Goal: Answer question/provide support: Share knowledge or assist other users

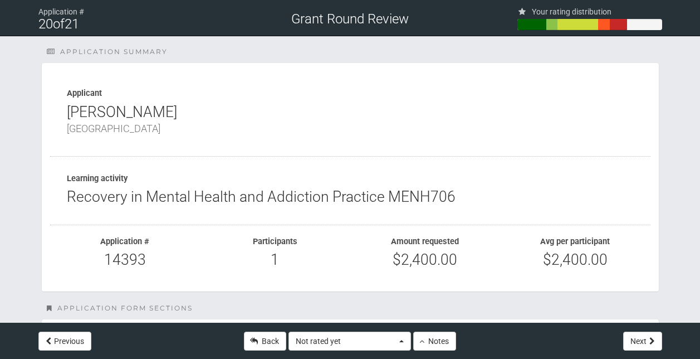
scroll to position [556, 0]
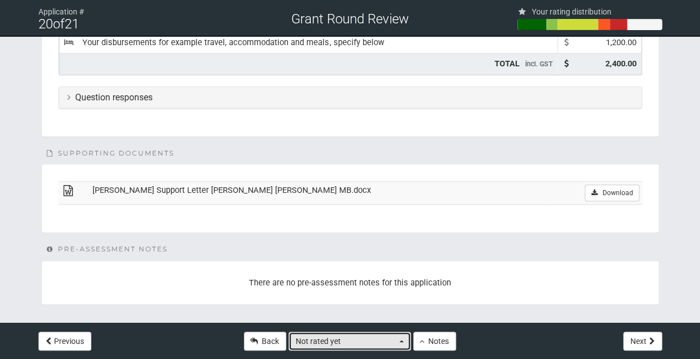
click at [404, 346] on button "Not rated yet" at bounding box center [350, 340] width 123 height 19
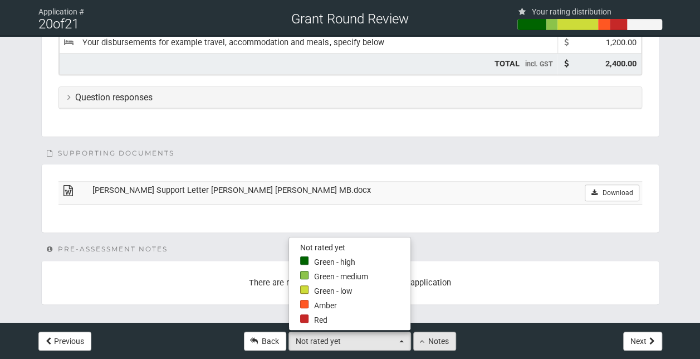
click at [438, 339] on button "Notes" at bounding box center [434, 340] width 43 height 19
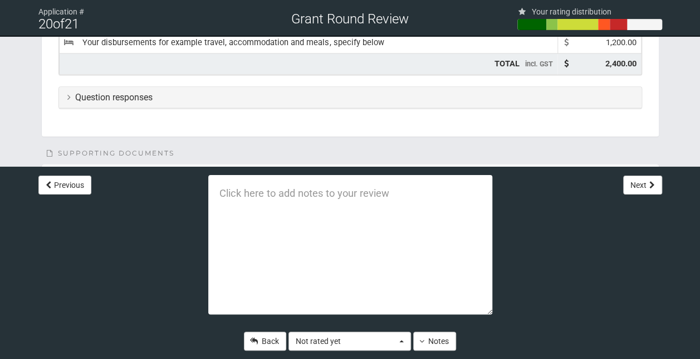
click at [248, 201] on textarea at bounding box center [350, 244] width 284 height 139
paste textarea "to develop professional knowledge and skills that enhance their CPSLE role or c…"
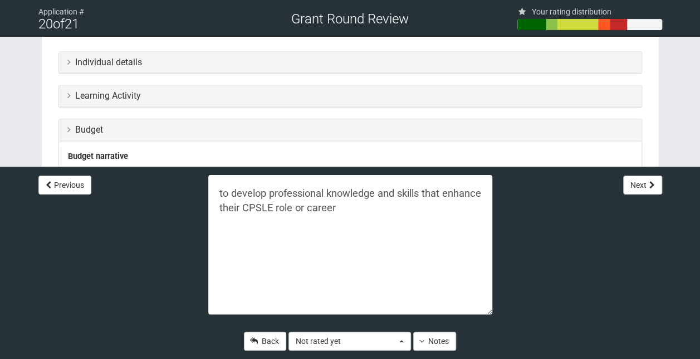
scroll to position [291, 0]
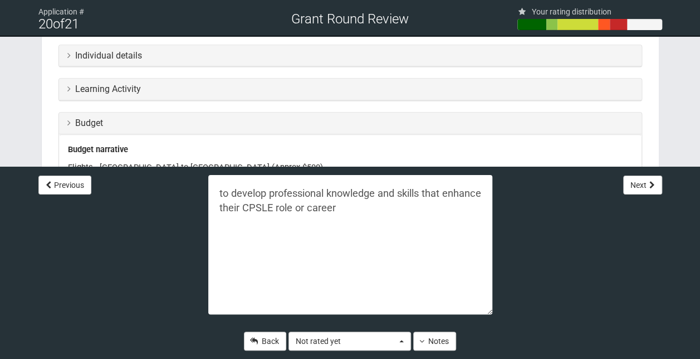
click at [192, 84] on h3 "Learning Activity" at bounding box center [350, 89] width 566 height 10
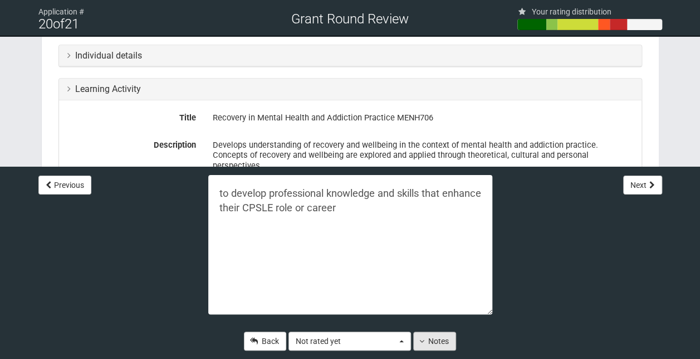
click at [434, 343] on button "Notes" at bounding box center [434, 340] width 43 height 19
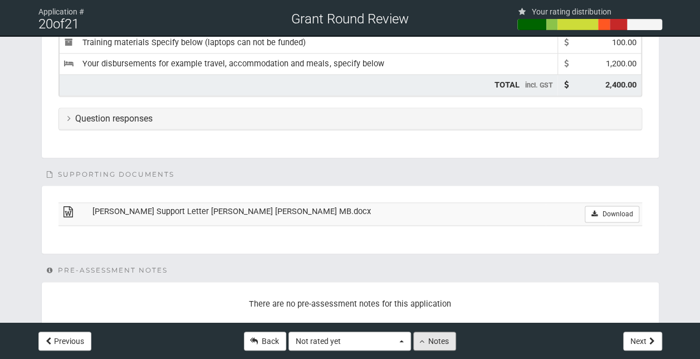
scroll to position [746, 0]
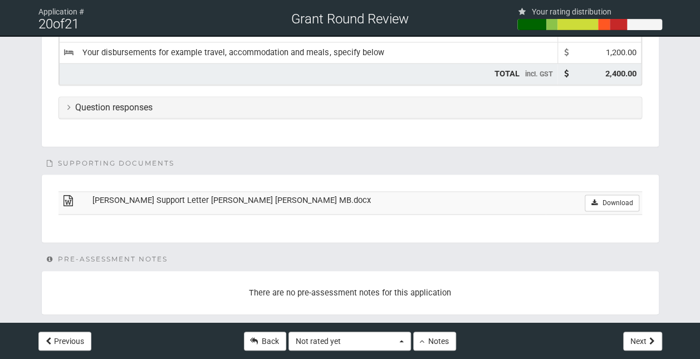
click at [246, 98] on div "Question responses" at bounding box center [350, 108] width 583 height 22
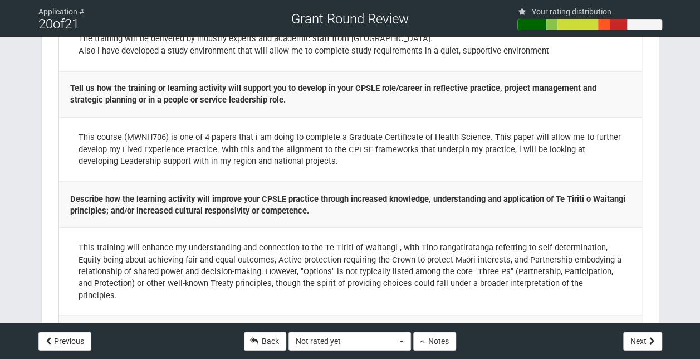
scroll to position [904, 0]
click at [393, 344] on span "Not rated yet" at bounding box center [346, 340] width 101 height 11
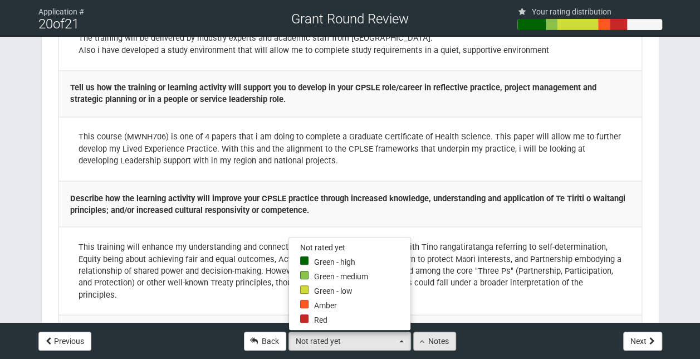
click at [424, 346] on button "Notes" at bounding box center [434, 340] width 43 height 19
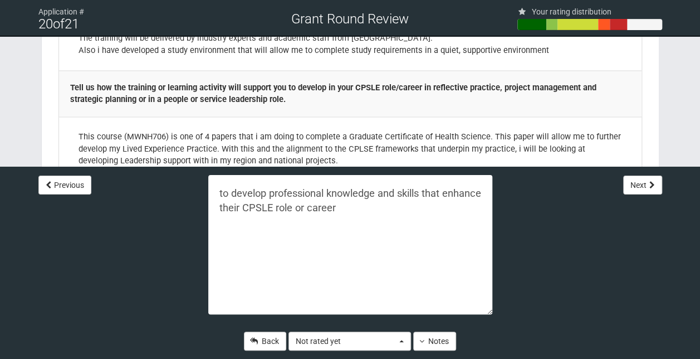
click at [385, 203] on textarea "to develop professional knowledge and skills that enhance their CPSLE role or c…" at bounding box center [350, 244] width 284 height 139
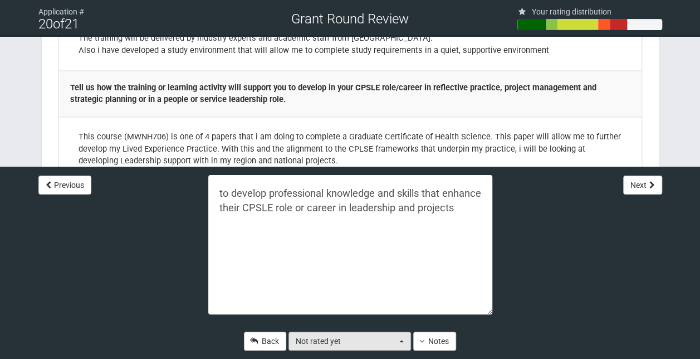
type textarea "to develop professional knowledge and skills that enhance their CPSLE role or c…"
click at [401, 342] on span "button" at bounding box center [401, 341] width 4 height 2
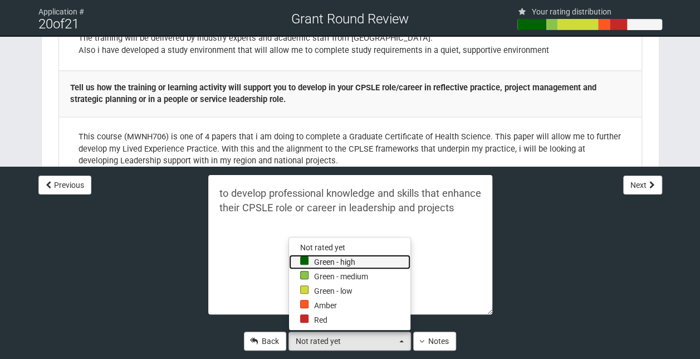
click at [343, 257] on link "Green - high" at bounding box center [349, 262] width 121 height 14
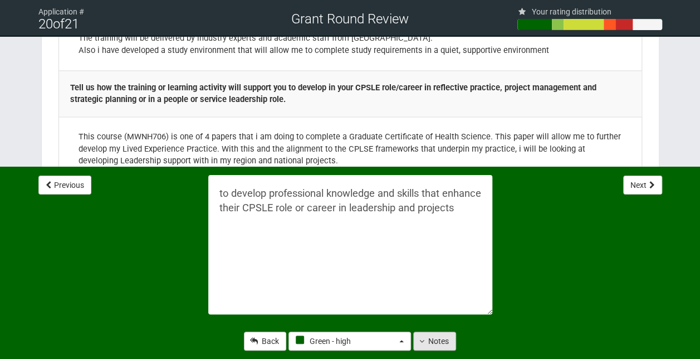
click at [426, 340] on button "Notes" at bounding box center [434, 340] width 43 height 19
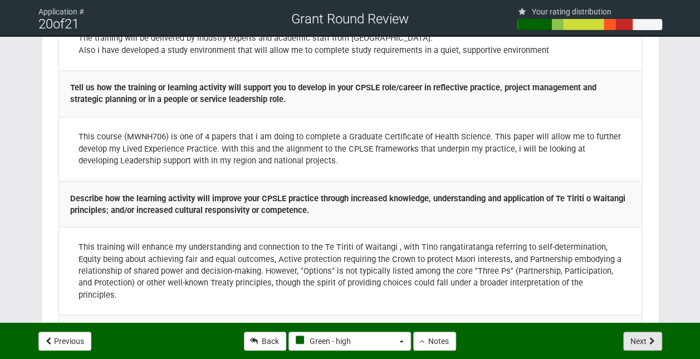
click at [640, 343] on button "Next" at bounding box center [642, 340] width 39 height 19
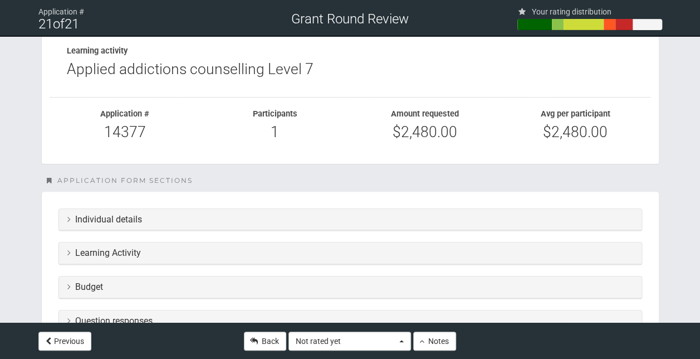
scroll to position [130, 0]
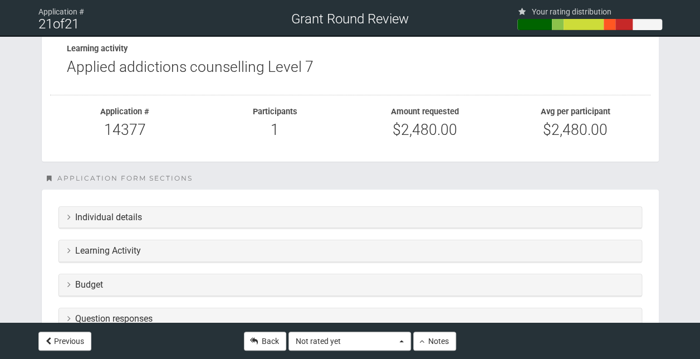
click at [267, 248] on h3 "Learning Activity" at bounding box center [350, 251] width 566 height 10
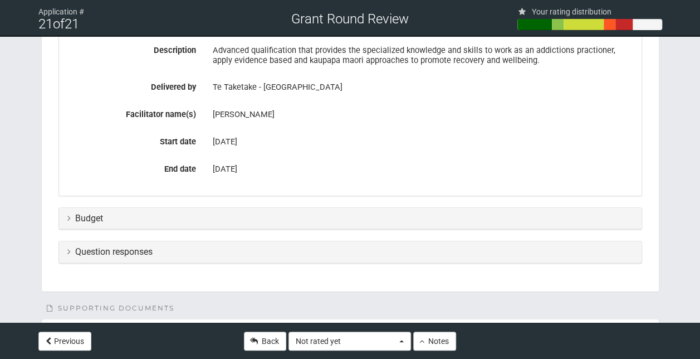
scroll to position [390, 0]
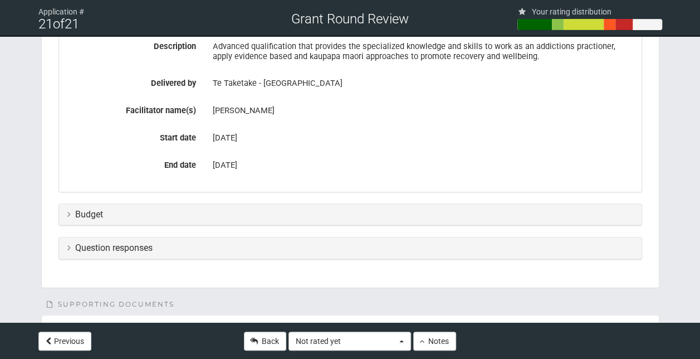
click at [287, 212] on h3 "Budget" at bounding box center [350, 214] width 566 height 10
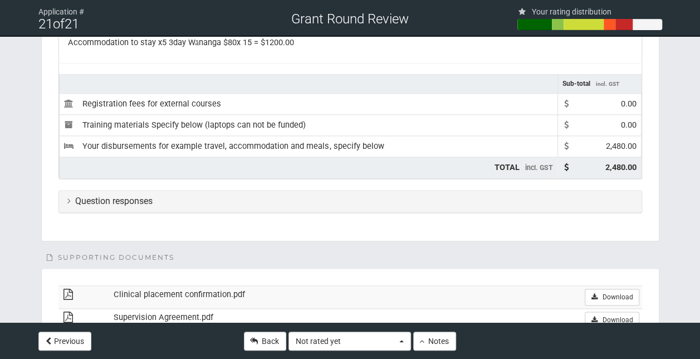
scroll to position [672, 0]
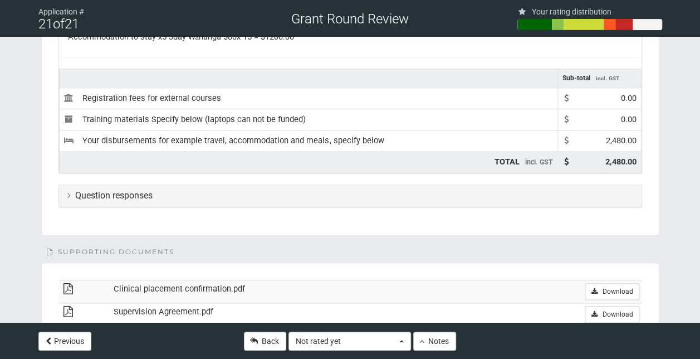
click at [310, 199] on div "Question responses" at bounding box center [350, 196] width 583 height 22
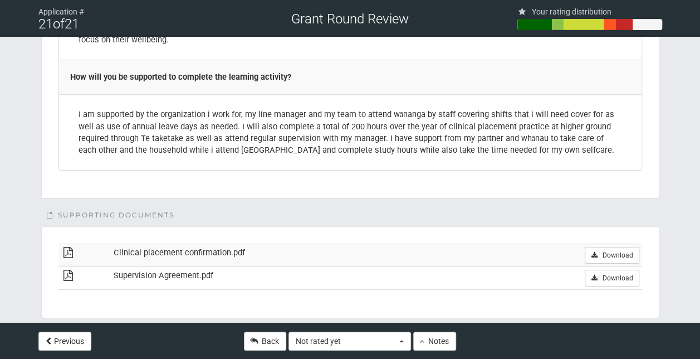
scroll to position [2016, 0]
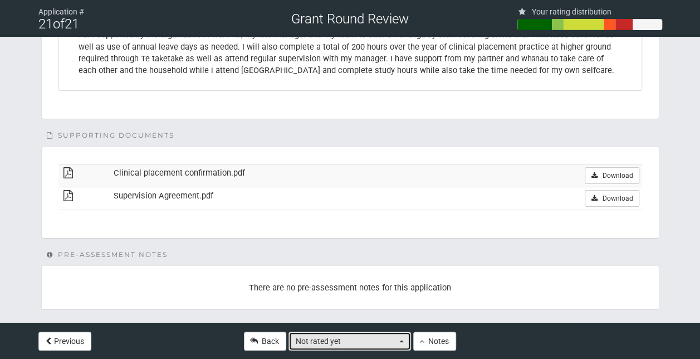
click at [404, 340] on button "Not rated yet" at bounding box center [350, 340] width 123 height 19
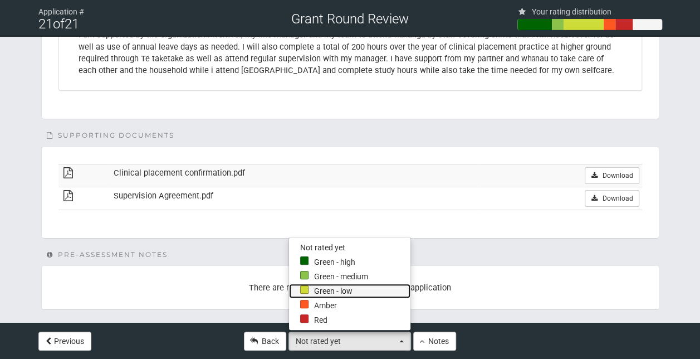
click at [354, 291] on link "Green - low" at bounding box center [349, 290] width 121 height 14
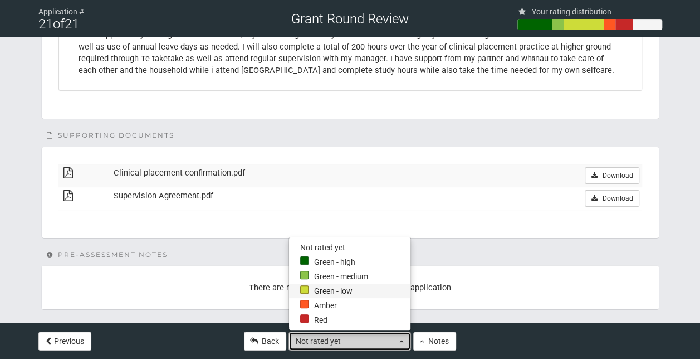
select select "2"
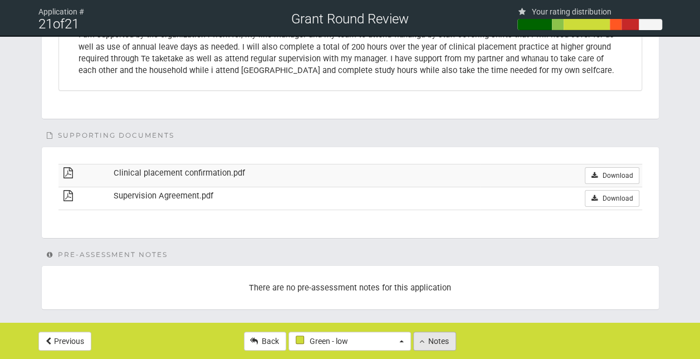
click at [429, 343] on button "Notes" at bounding box center [434, 340] width 43 height 19
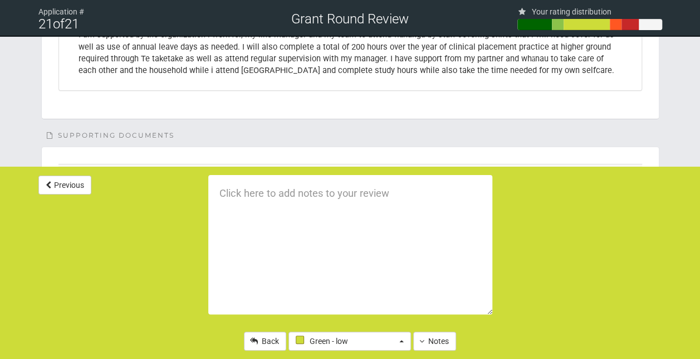
click at [258, 209] on textarea at bounding box center [350, 244] width 284 height 139
type textarea "M"
type textarea "Looking to move towards clinical workforce"
click at [439, 345] on button "Notes" at bounding box center [434, 340] width 43 height 19
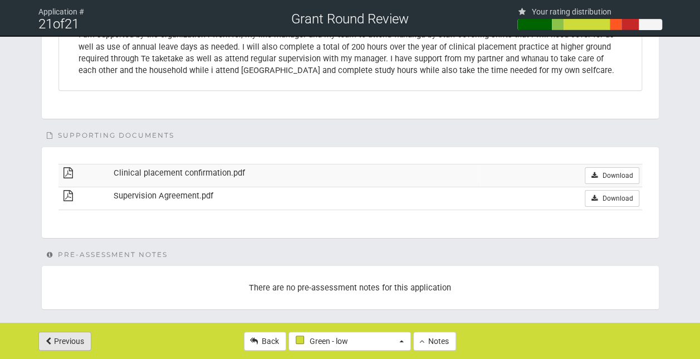
click at [80, 349] on button "Previous" at bounding box center [64, 340] width 53 height 19
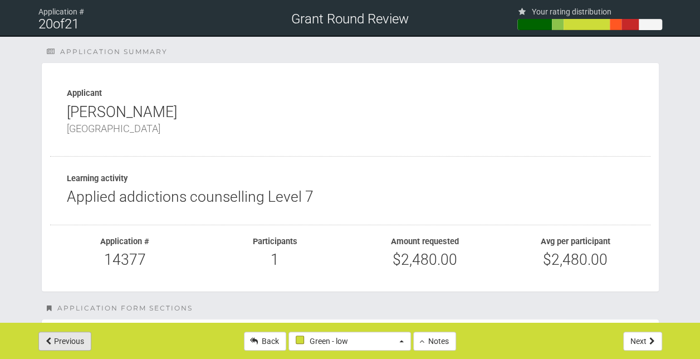
click at [80, 349] on button "Previous" at bounding box center [64, 340] width 53 height 19
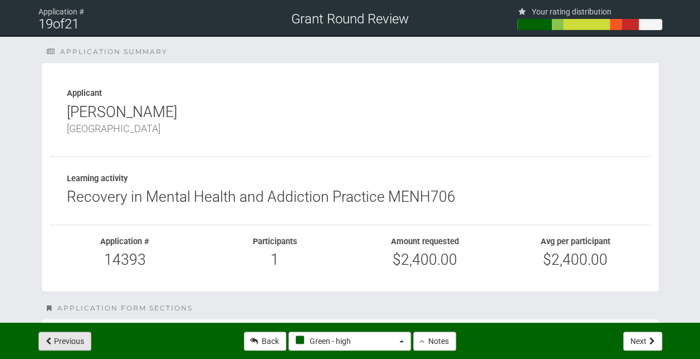
click at [80, 349] on button "Previous" at bounding box center [64, 340] width 53 height 19
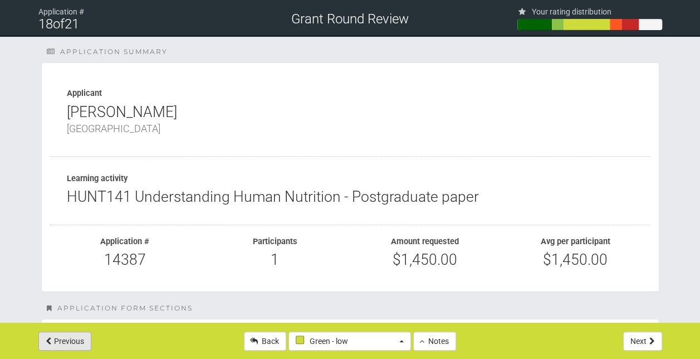
click at [80, 349] on button "Previous" at bounding box center [64, 340] width 53 height 19
select select "4"
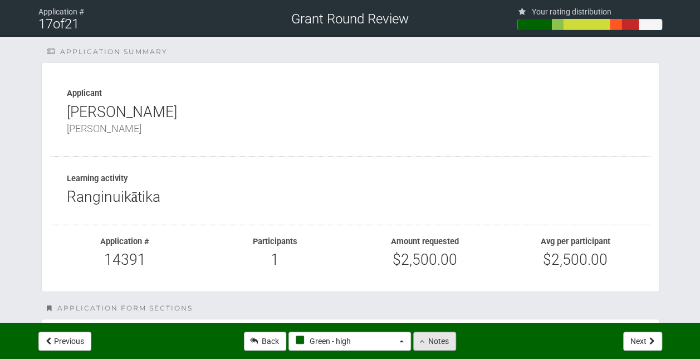
click at [433, 344] on button "Notes" at bounding box center [434, 340] width 43 height 19
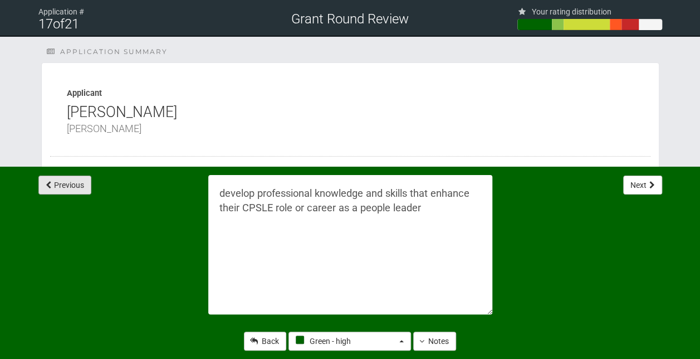
drag, startPoint x: 75, startPoint y: 171, endPoint x: 69, endPoint y: 193, distance: 23.1
click at [69, 193] on div "Previous" at bounding box center [112, 185] width 159 height 36
click at [72, 189] on button "Previous" at bounding box center [64, 184] width 53 height 19
type textarea "I'm just confused on this one, is it a clinical training but they are staying i…"
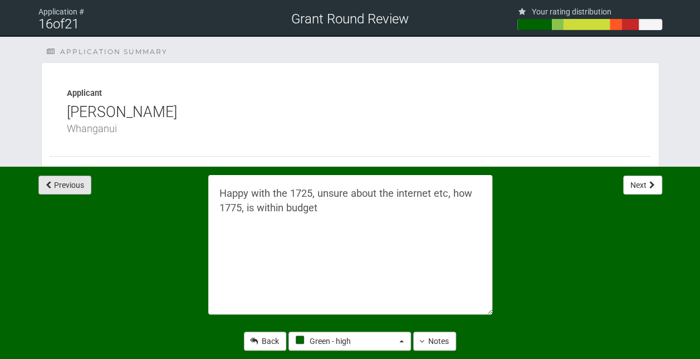
select select "2"
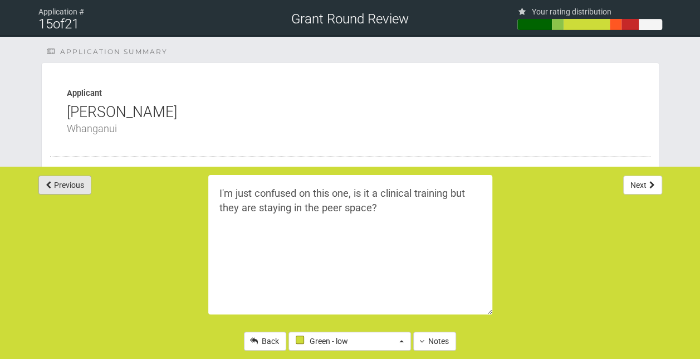
click at [72, 189] on button "Previous" at bounding box center [64, 184] width 53 height 19
type textarea "Funds for Computer I feel this training will develop professional knowledge and…"
select select "4"
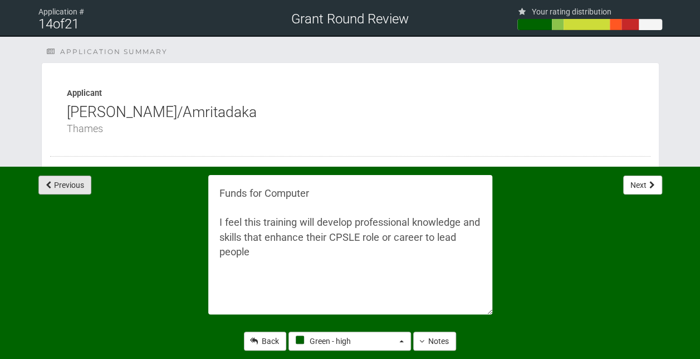
click at [72, 189] on button "Previous" at bounding box center [64, 184] width 53 height 19
type textarea "Training outside of NZ"
select select "0"
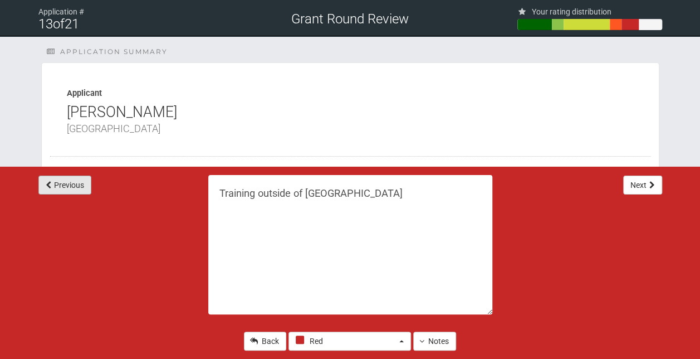
click at [72, 189] on button "Previous" at bounding box center [64, 184] width 53 height 19
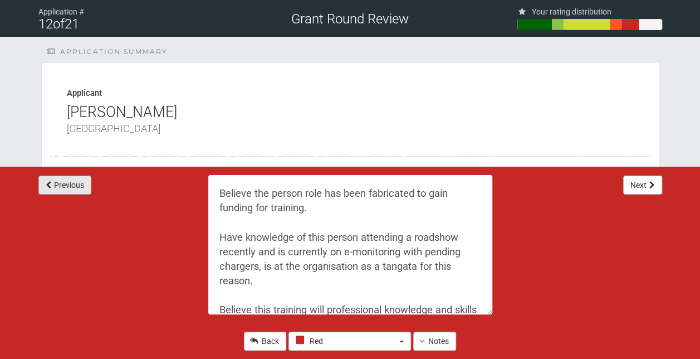
click at [72, 189] on button "Previous" at bounding box center [64, 184] width 53 height 19
type textarea "Unsure about the lunches, also $20 fuel isn't going to go far. Question the con…"
select select "3"
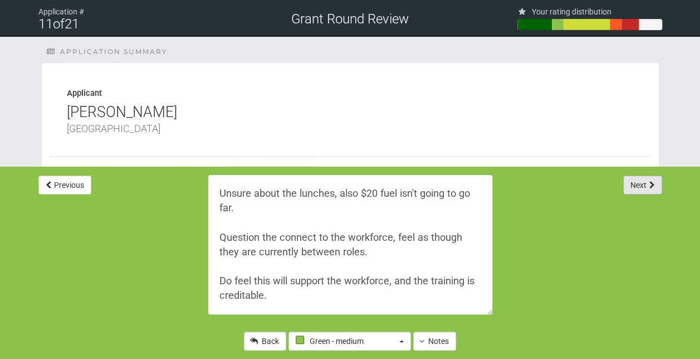
click at [637, 181] on button "Next" at bounding box center [642, 184] width 39 height 19
type textarea "Believe the person role has been fabricated to gain funding for training. Have …"
select select "0"
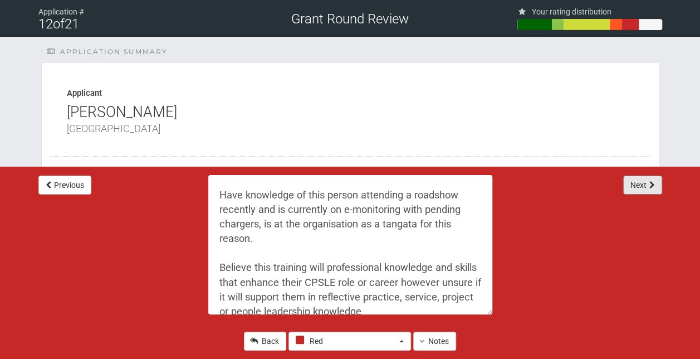
scroll to position [58, 0]
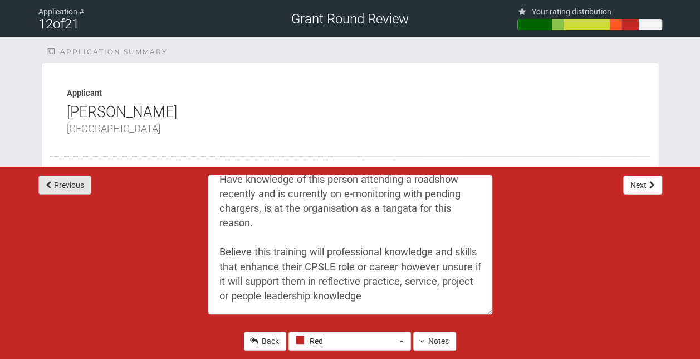
click at [75, 194] on button "Previous" at bounding box center [64, 184] width 53 height 19
type textarea "Unsure about the lunches, also $20 fuel isn't going to go far. Question the con…"
select select "3"
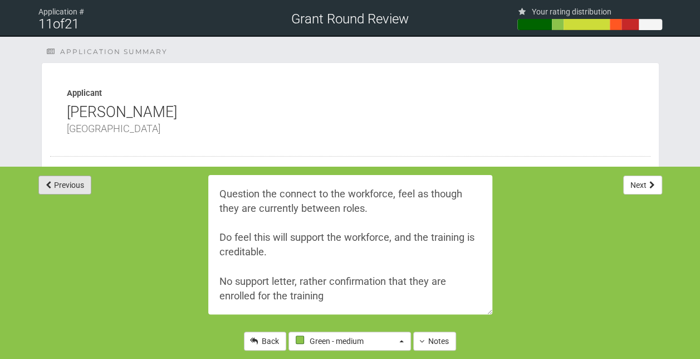
scroll to position [43, 0]
click at [75, 194] on button "Previous" at bounding box center [64, 184] width 53 height 19
type textarea "I feel this training will support them to lead people within their team more ef…"
select select "4"
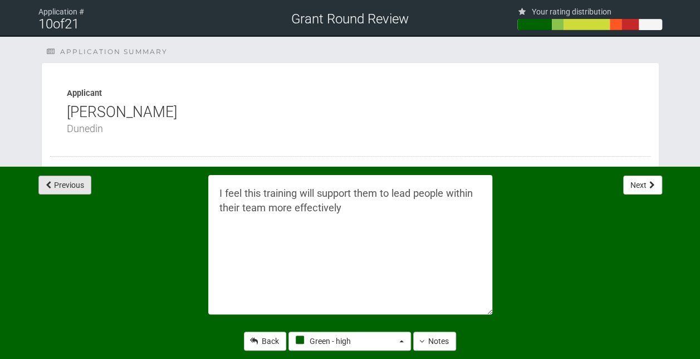
scroll to position [0, 0]
click at [65, 186] on button "Previous" at bounding box center [64, 184] width 53 height 19
type textarea "Is requesting for parking at his own office to be covered. Although I do feel t…"
select select "2"
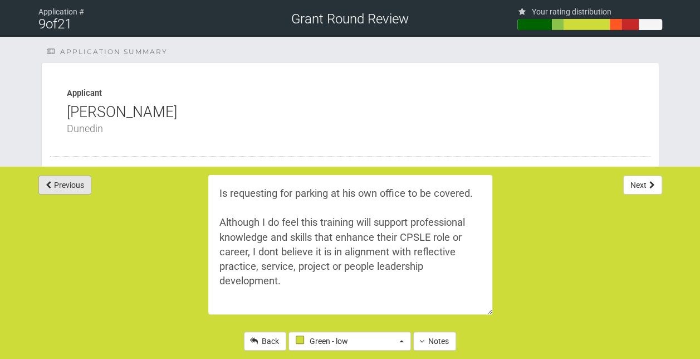
click at [65, 186] on button "Previous" at bounding box center [64, 184] width 53 height 19
type textarea "Progressional steps into leadership spaces as well as reflective practice"
select select "4"
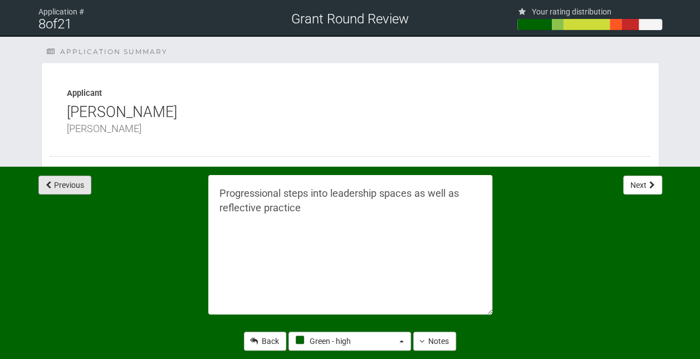
click at [65, 186] on button "Previous" at bounding box center [64, 184] width 53 height 19
type textarea "I believe this will support - professional knowledge and skills that enhance th…"
select select "2"
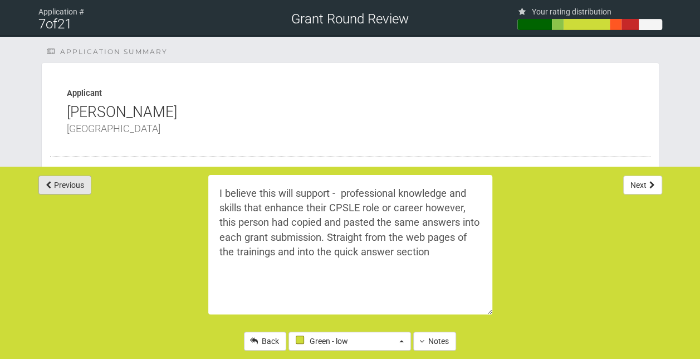
click at [65, 186] on button "Previous" at bounding box center [64, 184] width 53 height 19
type textarea "Think this aligns with - increased knowledge and would be a great opportunity, …"
select select "3"
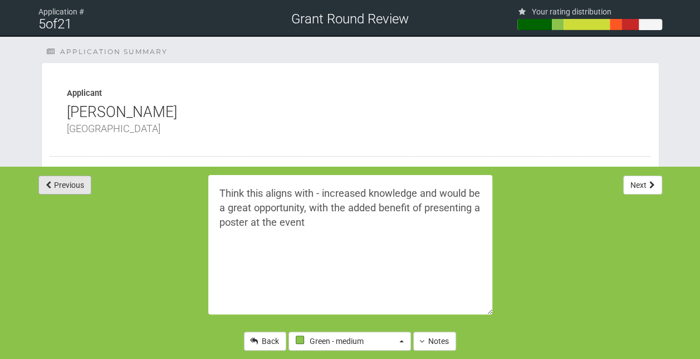
click at [65, 186] on button "Previous" at bounding box center [64, 184] width 53 height 19
type textarea "Looking to join the clinical workforce - counselling"
select select "1"
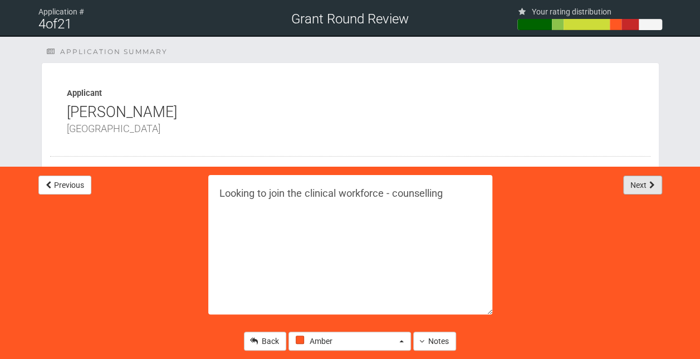
click at [635, 183] on button "Next" at bounding box center [642, 184] width 39 height 19
type textarea "Think this aligns with - increased knowledge and would be a great opportunity, …"
select select "3"
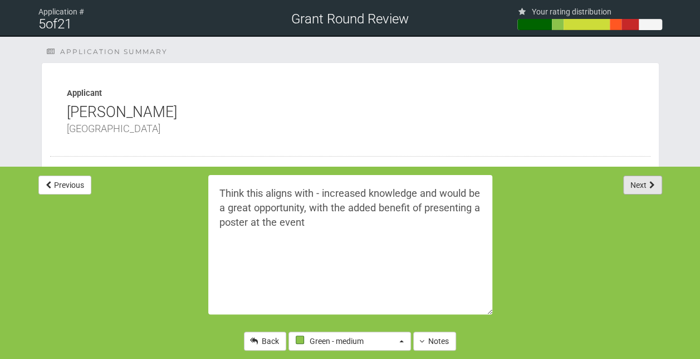
click at [635, 183] on button "Next" at bounding box center [642, 184] width 39 height 19
type textarea "I believe this will support - professional knowledge and skills that enhance th…"
select select "2"
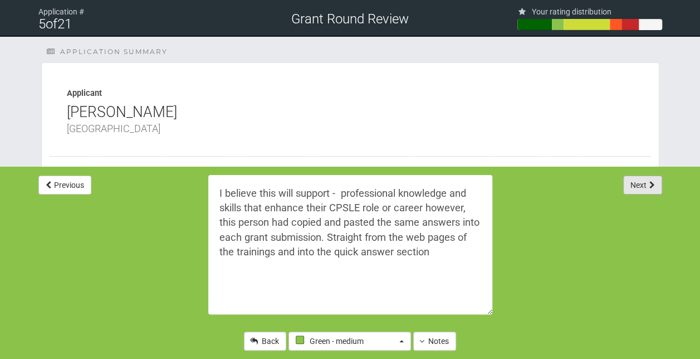
click at [635, 183] on button "Next" at bounding box center [642, 184] width 39 height 19
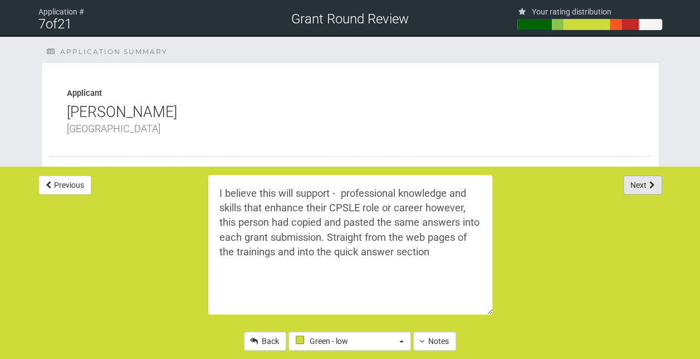
click at [635, 183] on button "Next" at bounding box center [642, 184] width 39 height 19
type textarea "Progressional steps into leadership spaces as well as reflective practice"
select select "4"
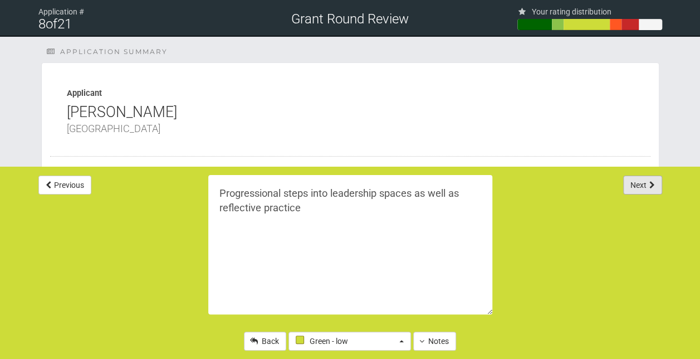
click at [635, 183] on button "Next" at bounding box center [642, 184] width 39 height 19
type textarea "Is requesting for parking at his own office to be covered. Although I do feel t…"
select select "2"
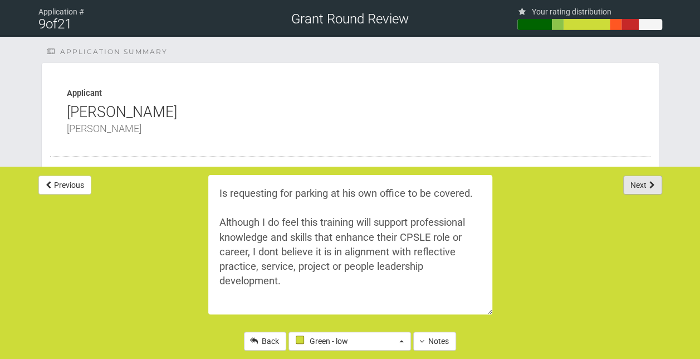
click at [635, 183] on button "Next" at bounding box center [642, 184] width 39 height 19
type textarea "I feel this training will support them to lead people within their team more ef…"
select select "4"
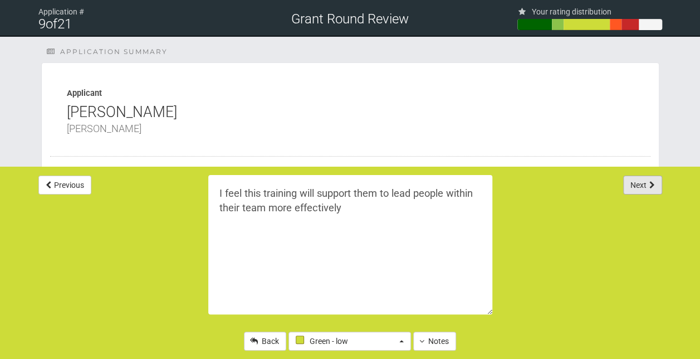
click at [635, 183] on button "Next" at bounding box center [642, 184] width 39 height 19
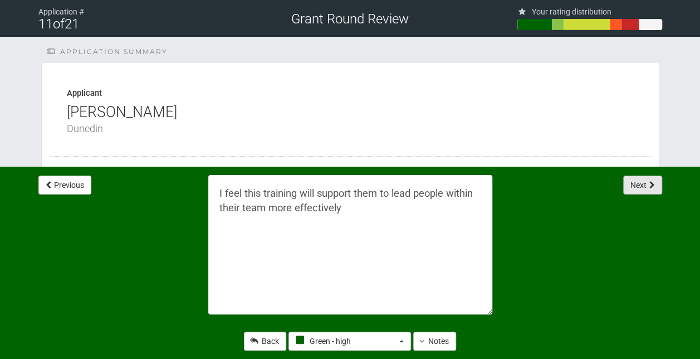
type textarea "Unsure about the lunches, also $20 fuel isn't going to go far. Question the con…"
select select "3"
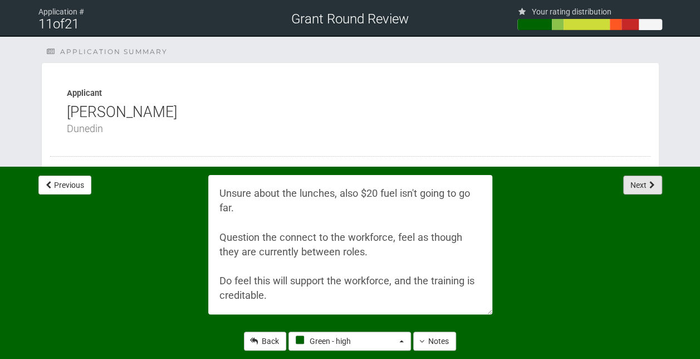
click at [635, 183] on button "Next" at bounding box center [642, 184] width 39 height 19
type textarea "Believe the person role has been fabricated to gain funding for training. Have …"
select select "0"
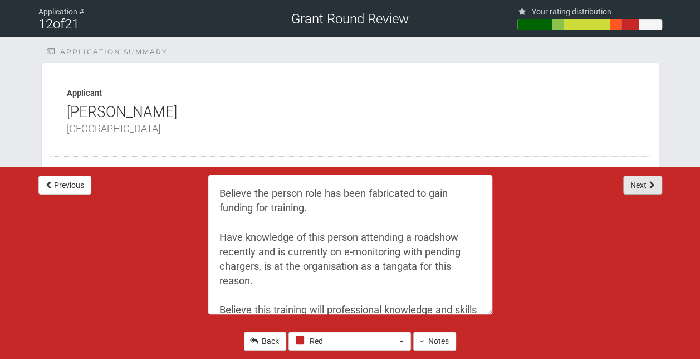
click at [635, 183] on button "Next" at bounding box center [642, 184] width 39 height 19
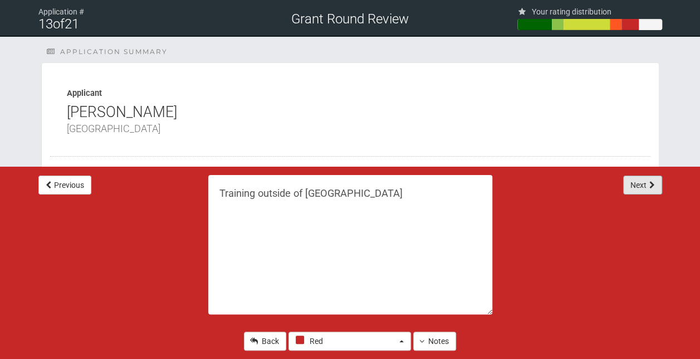
click at [635, 183] on button "Next" at bounding box center [642, 184] width 39 height 19
type textarea "Funds for Computer I feel this training will develop professional knowledge and…"
select select "4"
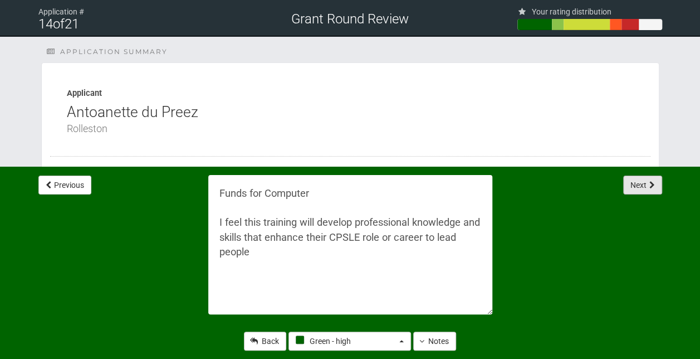
click at [635, 183] on button "Next" at bounding box center [642, 184] width 39 height 19
type textarea "I'm just confused on this one, is it a clinical training but they are staying i…"
select select "2"
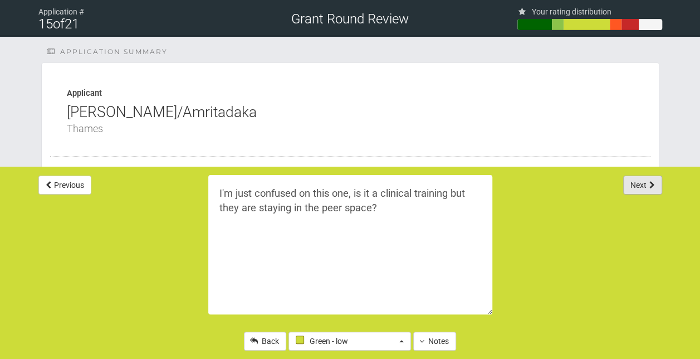
click at [635, 183] on button "Next" at bounding box center [642, 184] width 39 height 19
type textarea "Happy with the 1725, unsure about the internet etc, how 1775, is within budget"
select select "4"
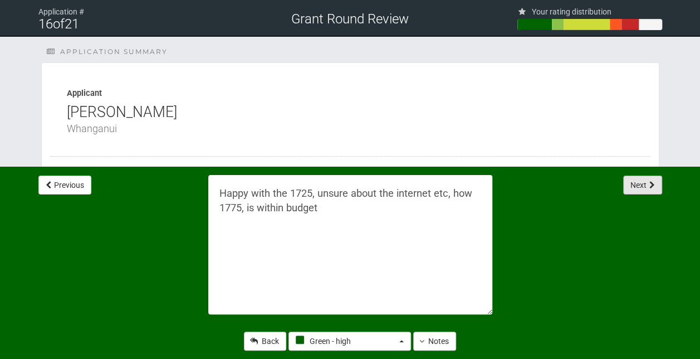
click at [635, 183] on button "Next" at bounding box center [642, 184] width 39 height 19
type textarea "LEX500 This training will develop professional knowledge and skills that enhanc…"
select select "2"
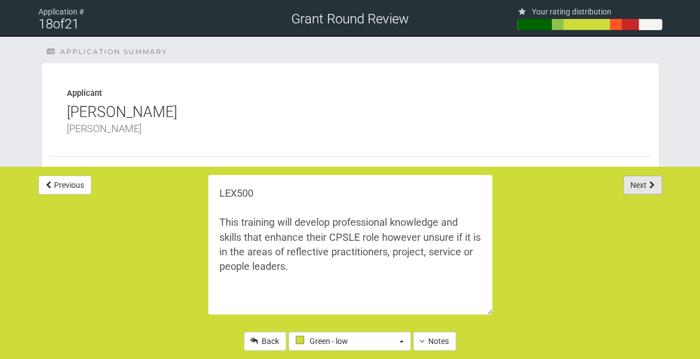
click at [635, 183] on button "Next" at bounding box center [642, 184] width 39 height 19
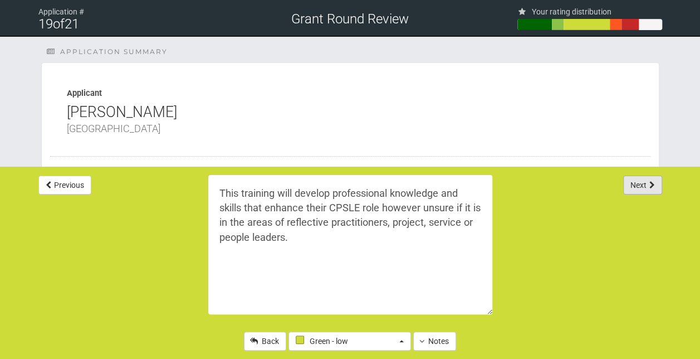
click at [635, 183] on button "Next" at bounding box center [642, 184] width 39 height 19
type textarea "to develop professional knowledge and skills that enhance their CPSLE role or c…"
select select "4"
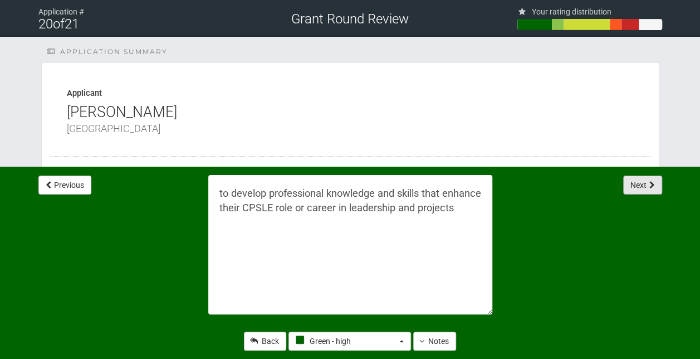
click at [635, 183] on button "Next" at bounding box center [642, 184] width 39 height 19
type textarea "Looking to move towards clinical workforce"
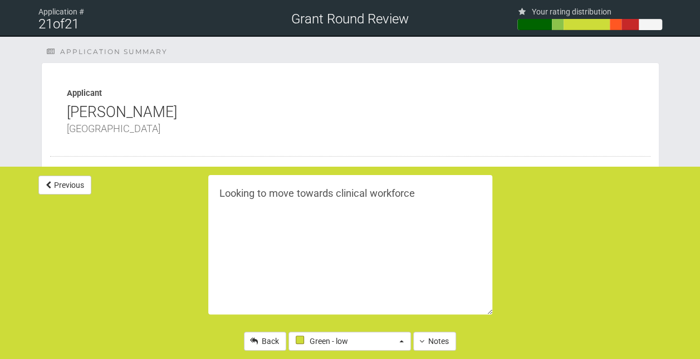
click at [635, 183] on div "Previous Looking to move towards clinical workforce Back Green - low Not rated …" at bounding box center [351, 185] width 652 height 36
click at [400, 341] on span "button" at bounding box center [401, 341] width 4 height 2
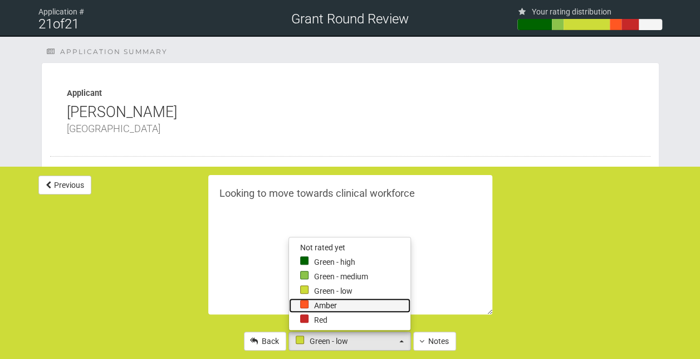
click at [325, 307] on link "Amber" at bounding box center [349, 305] width 121 height 14
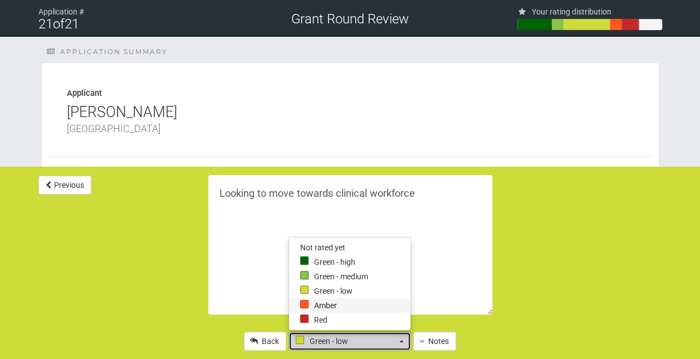
select select "1"
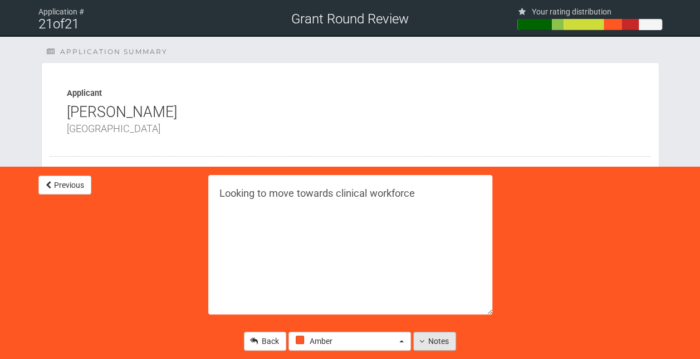
click at [434, 339] on button "Notes" at bounding box center [434, 340] width 43 height 19
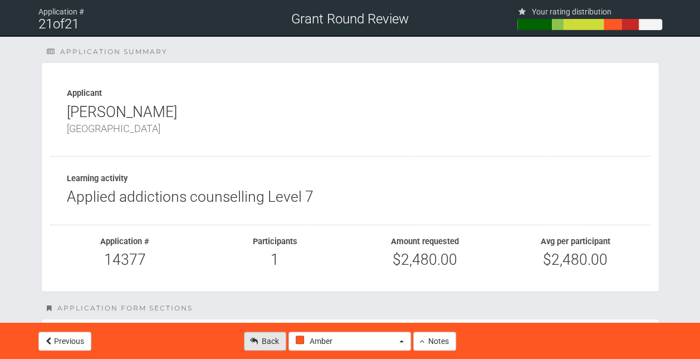
click at [274, 340] on link "Back" at bounding box center [265, 340] width 42 height 19
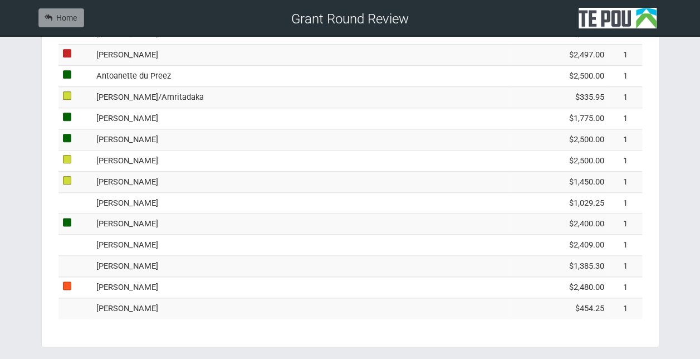
scroll to position [592, 0]
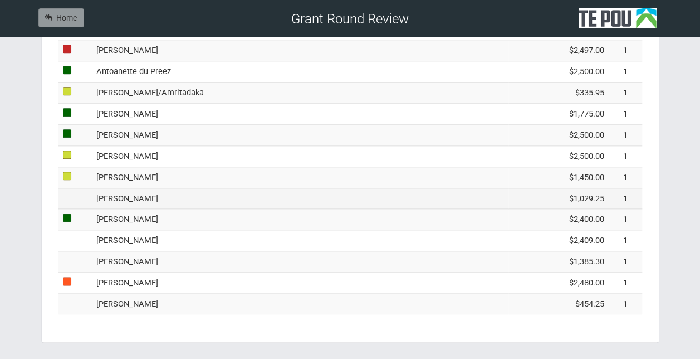
click at [178, 189] on td "Paul Clements" at bounding box center [300, 198] width 417 height 21
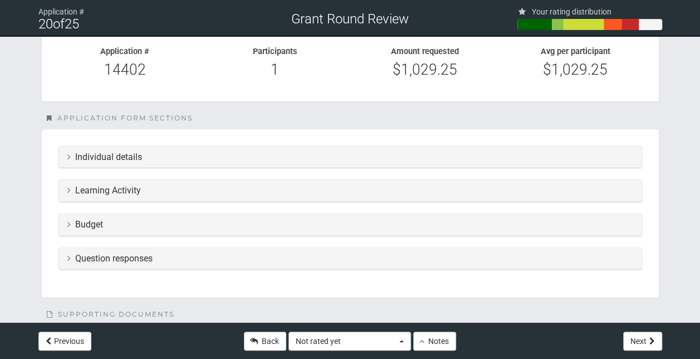
scroll to position [190, 0]
click at [215, 185] on h3 "Learning Activity" at bounding box center [350, 190] width 566 height 10
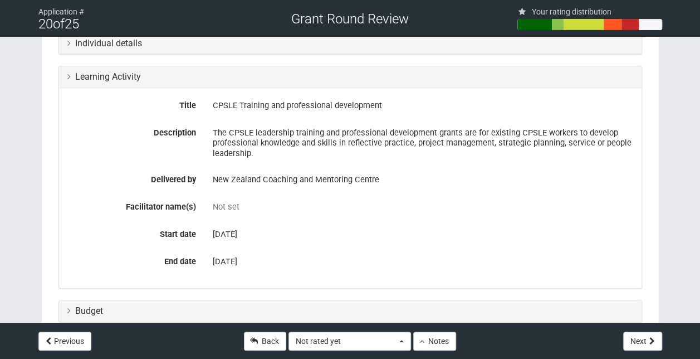
scroll to position [304, 0]
drag, startPoint x: 383, startPoint y: 105, endPoint x: 213, endPoint y: 106, distance: 170.4
click at [213, 106] on div "CPSLE Training and professional development" at bounding box center [423, 105] width 420 height 19
copy div "CPSLE Training and professional development"
drag, startPoint x: 378, startPoint y: 174, endPoint x: 212, endPoint y: 185, distance: 166.3
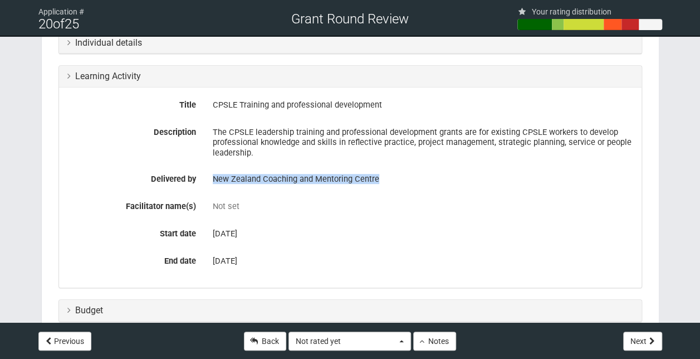
click at [212, 185] on div "New Zealand Coaching and Mentoring Centre" at bounding box center [422, 179] width 437 height 19
copy div "New Zealand Coaching and Mentoring Centre"
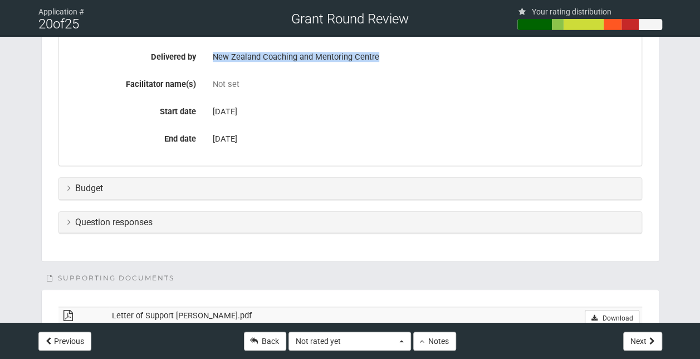
scroll to position [427, 0]
click at [221, 186] on h3 "Budget" at bounding box center [350, 188] width 566 height 10
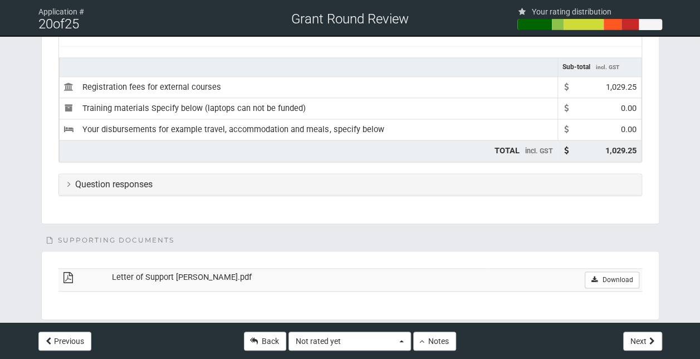
scroll to position [655, 0]
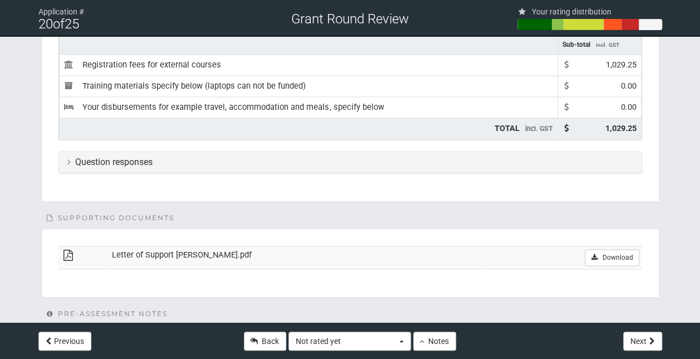
click at [233, 151] on div "Question responses" at bounding box center [350, 162] width 583 height 22
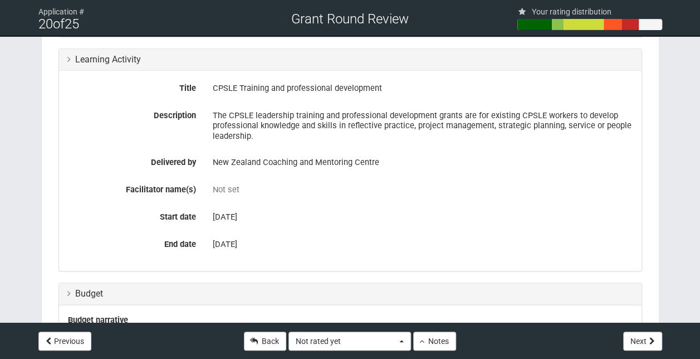
scroll to position [322, 0]
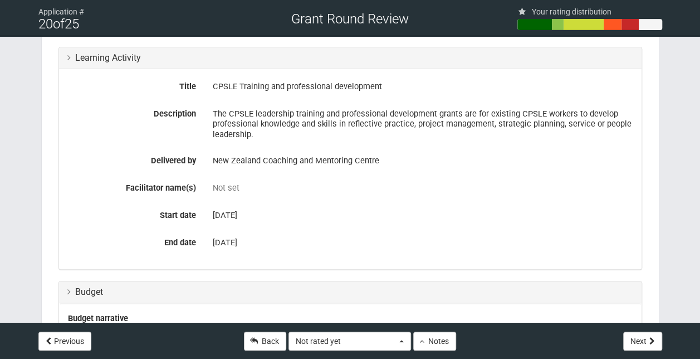
drag, startPoint x: 417, startPoint y: 226, endPoint x: 422, endPoint y: 208, distance: 18.7
click at [422, 208] on div "Title CPSLE Training and professional development Description The CPSLE leaders…" at bounding box center [350, 169] width 583 height 200
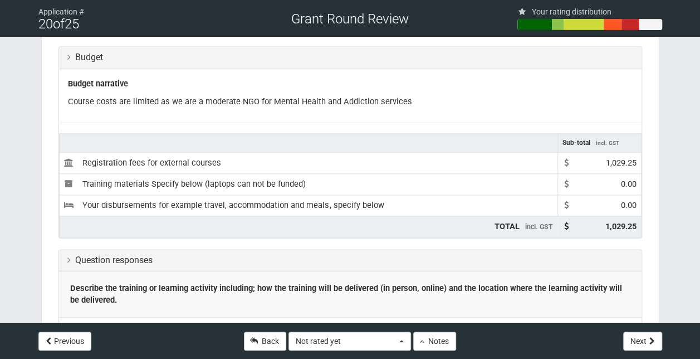
scroll to position [556, 0]
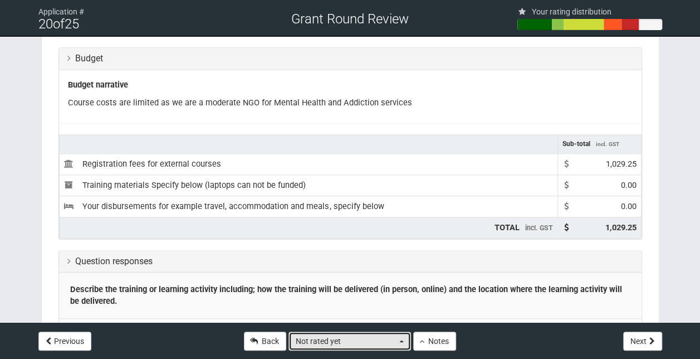
click at [401, 346] on button "Not rated yet" at bounding box center [350, 340] width 123 height 19
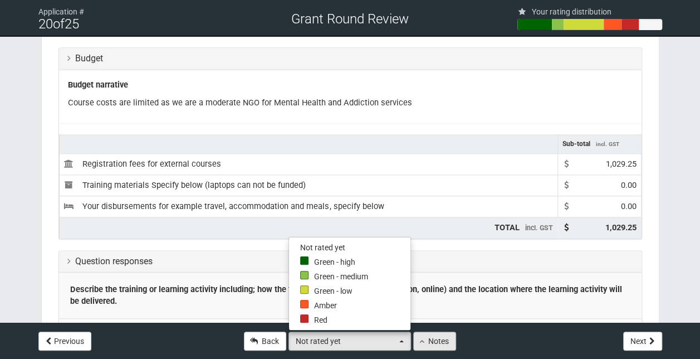
click at [431, 343] on button "Notes" at bounding box center [434, 340] width 43 height 19
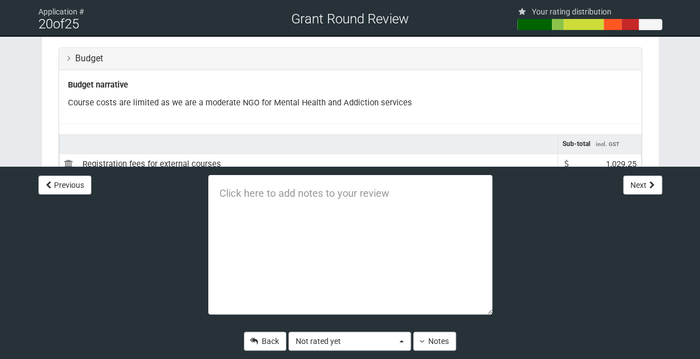
click at [262, 196] on textarea at bounding box center [350, 244] width 284 height 139
paste textarea "https://www.coachingmentoring.co.nz/supervision/courses/supervision-skills"
type textarea "https://www.coachingmentoring.co.nz/supervision/courses/supervision-skills"
click at [435, 343] on button "Notes" at bounding box center [434, 340] width 43 height 19
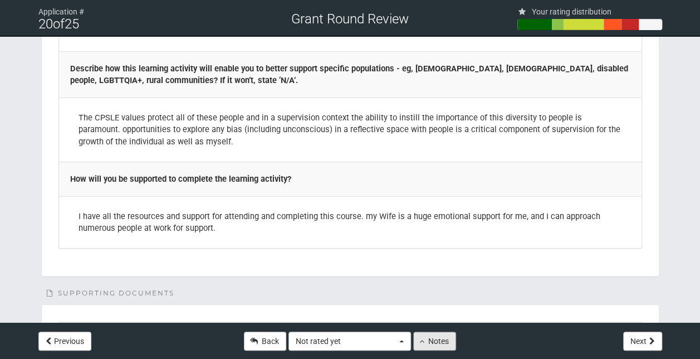
scroll to position [1919, 0]
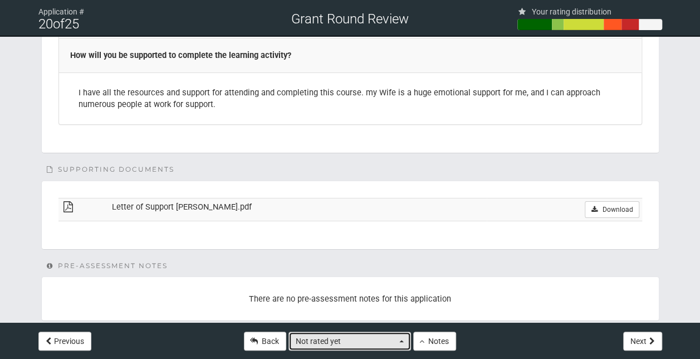
click at [400, 338] on button "Not rated yet" at bounding box center [350, 340] width 123 height 19
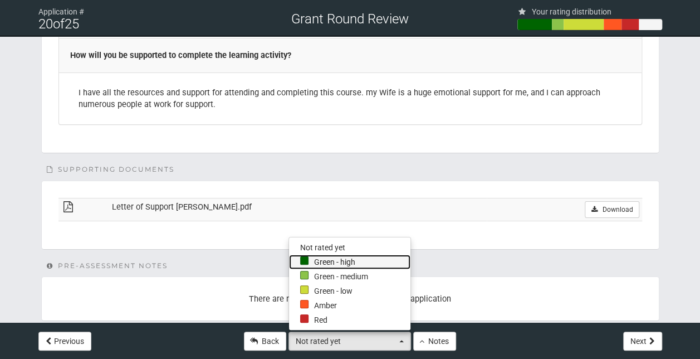
click at [341, 262] on link "Green - high" at bounding box center [349, 262] width 121 height 14
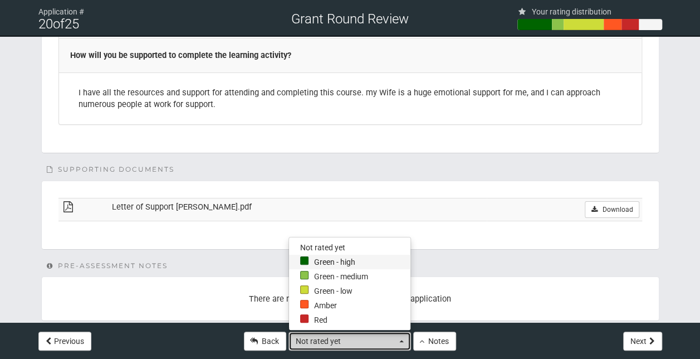
select select "4"
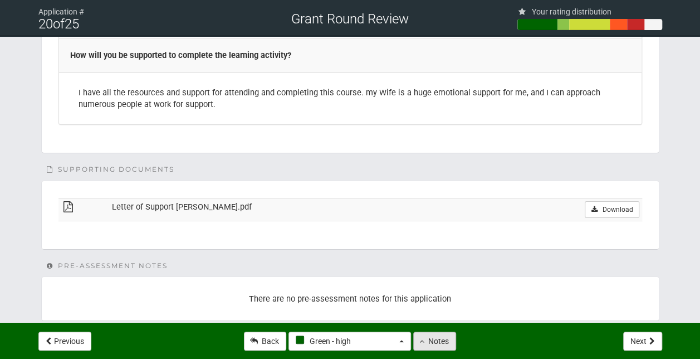
click at [424, 341] on button "Notes" at bounding box center [434, 340] width 43 height 19
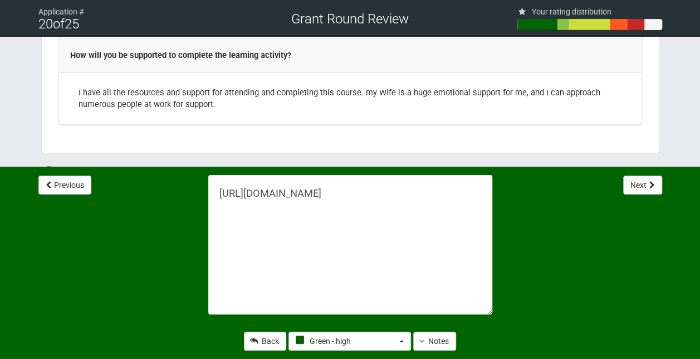
click at [234, 241] on textarea "https://www.coachingmentoring.co.nz/supervision/courses/supervision-skills" at bounding box center [350, 244] width 284 height 139
click at [322, 206] on textarea "https://www.coachingmentoring.co.nz/supervision/courses/supervision-skills" at bounding box center [350, 244] width 284 height 139
paste textarea "to develop professional knowledge and skills that enhance their CPSLE role or c…"
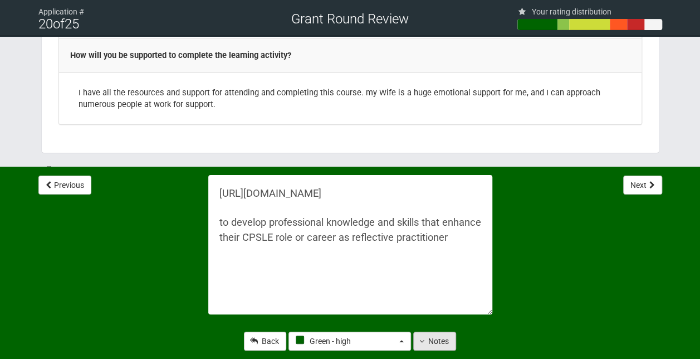
type textarea "https://www.coachingmentoring.co.nz/supervision/courses/supervision-skills to d…"
click at [423, 342] on icon at bounding box center [421, 341] width 5 height 8
click at [435, 335] on button "Notes" at bounding box center [434, 340] width 43 height 19
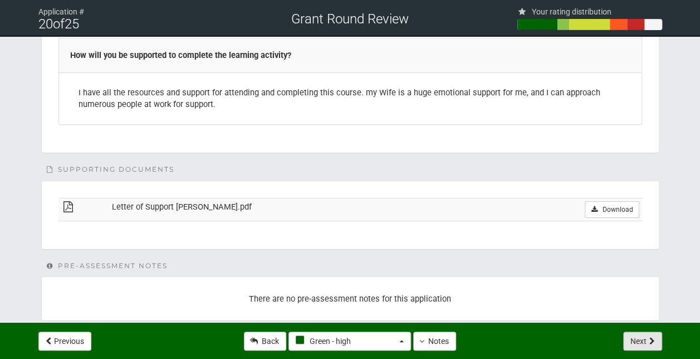
click at [639, 341] on button "Next" at bounding box center [642, 340] width 39 height 19
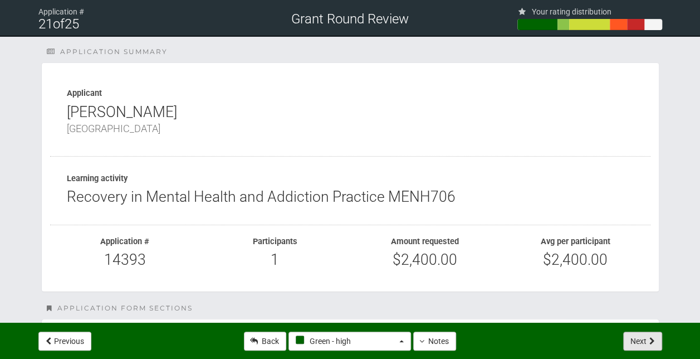
click at [639, 341] on button "Next" at bounding box center [642, 340] width 39 height 19
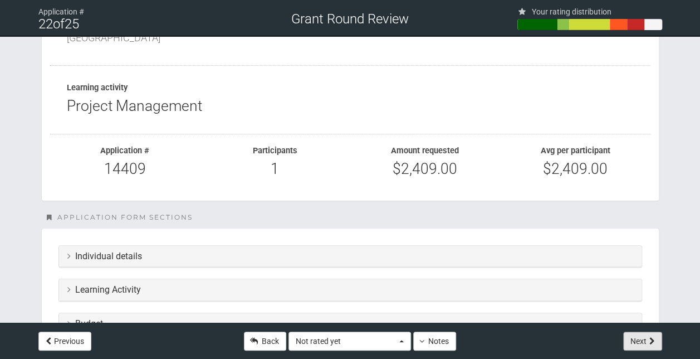
scroll to position [159, 0]
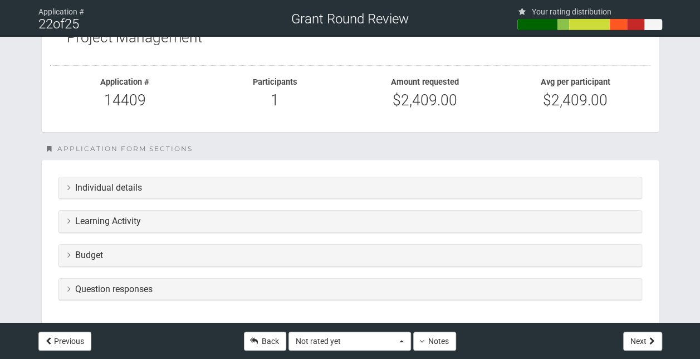
click at [269, 189] on h3 "Individual details" at bounding box center [350, 188] width 566 height 10
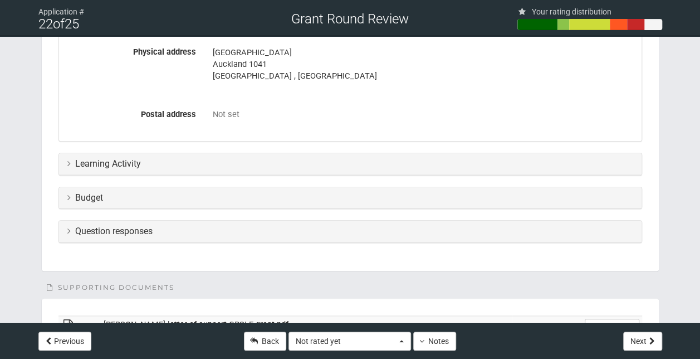
scroll to position [460, 0]
click at [166, 158] on h3 "Learning Activity" at bounding box center [350, 163] width 566 height 10
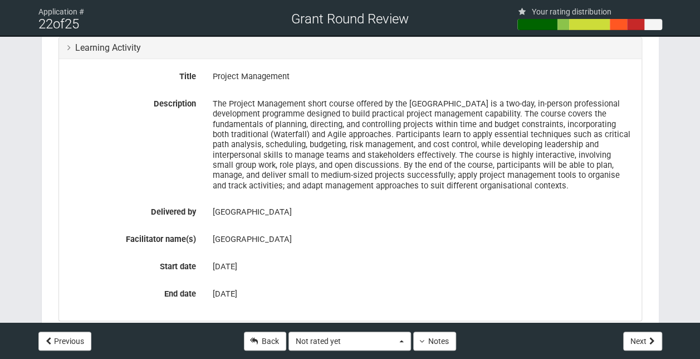
scroll to position [578, 0]
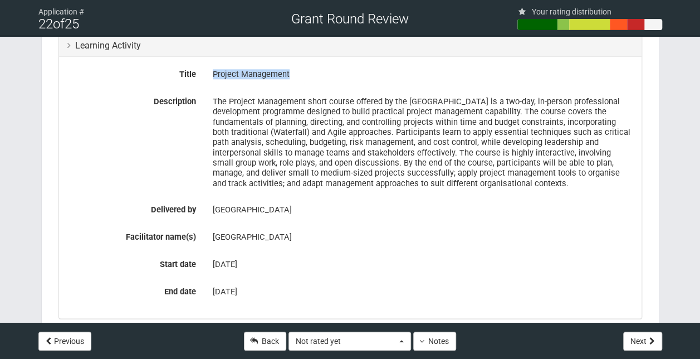
drag, startPoint x: 289, startPoint y: 73, endPoint x: 212, endPoint y: 74, distance: 76.9
click at [212, 74] on div "Project Management" at bounding box center [422, 74] width 437 height 19
click at [387, 231] on div "University of Auckland" at bounding box center [423, 237] width 420 height 19
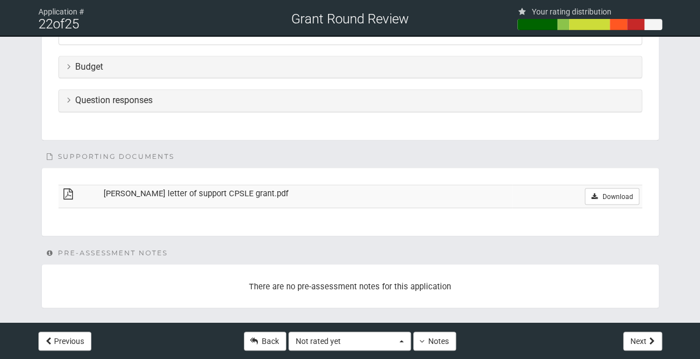
scroll to position [857, 0]
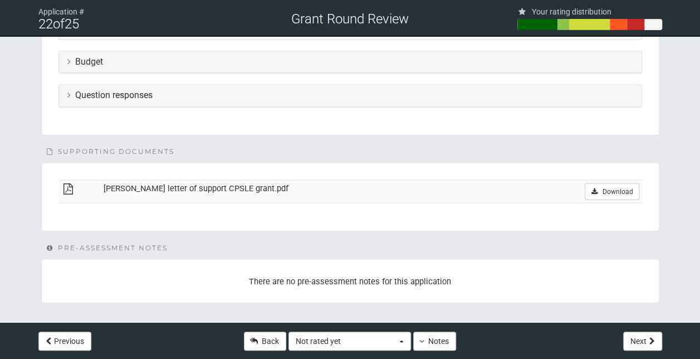
click at [248, 99] on div "Question responses" at bounding box center [350, 96] width 583 height 22
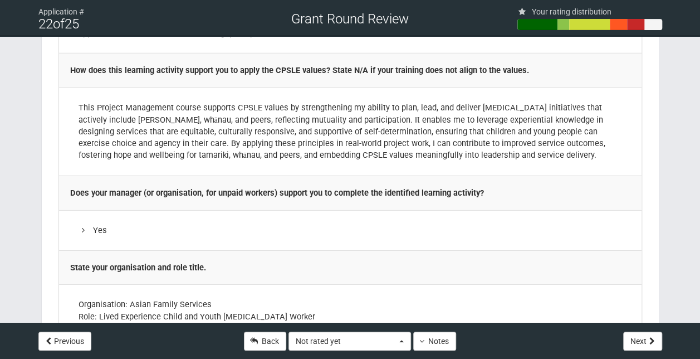
scroll to position [1542, 0]
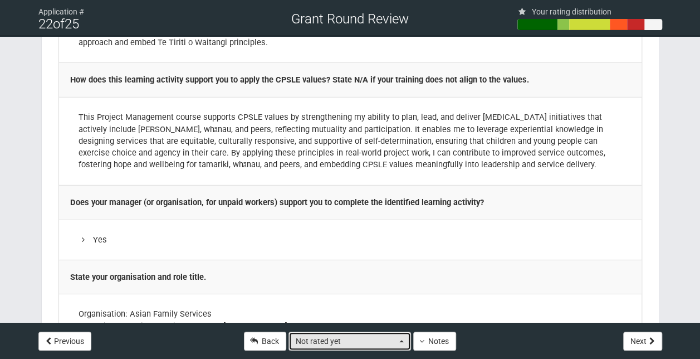
click at [400, 341] on span "button" at bounding box center [401, 341] width 4 height 2
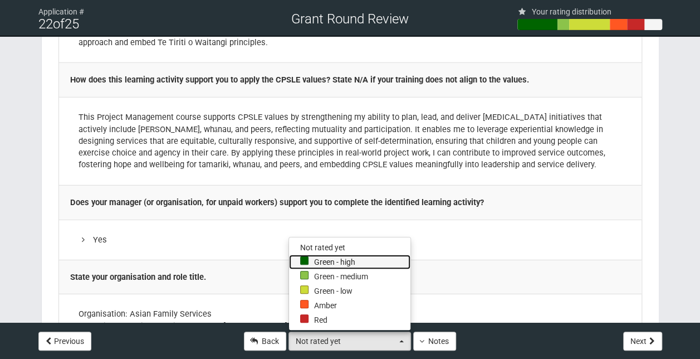
click at [331, 265] on link "Green - high" at bounding box center [349, 262] width 121 height 14
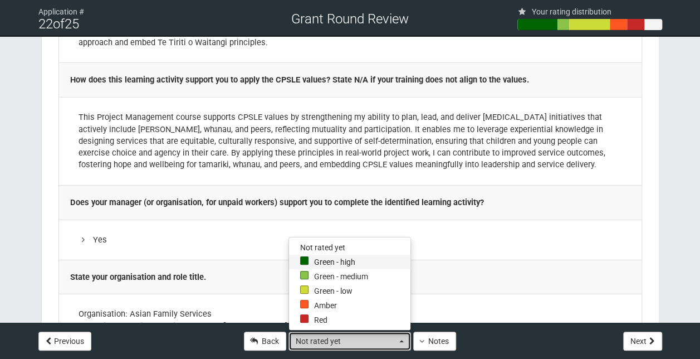
select select "4"
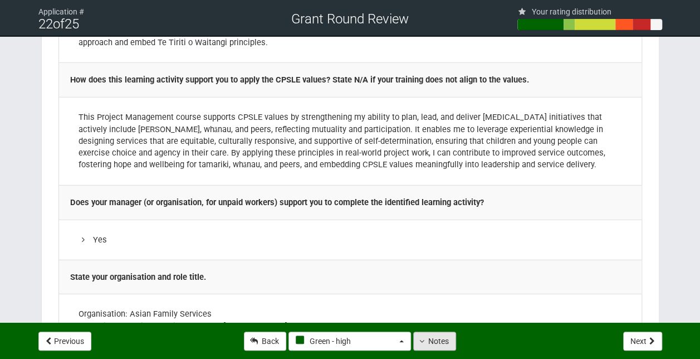
click at [428, 342] on button "Notes" at bounding box center [434, 340] width 43 height 19
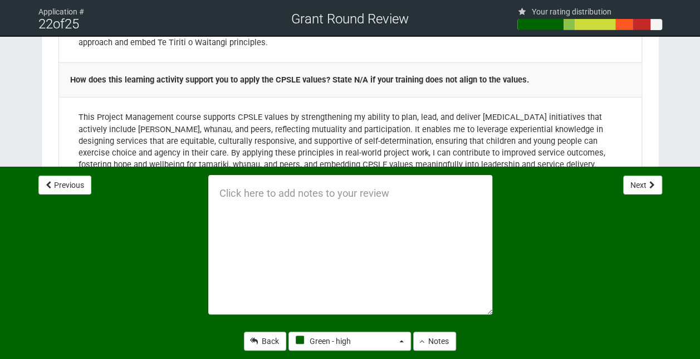
click at [261, 200] on textarea at bounding box center [350, 244] width 284 height 139
paste textarea "to develop professional knowledge and skills that enhance their CPSLE role or c…"
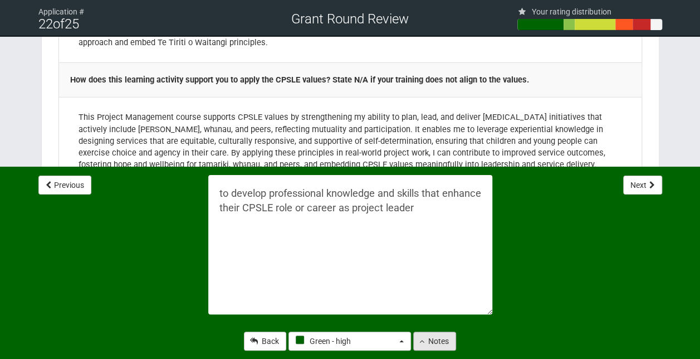
type textarea "to develop professional knowledge and skills that enhance their CPSLE role or c…"
click at [430, 341] on button "Notes" at bounding box center [434, 340] width 43 height 19
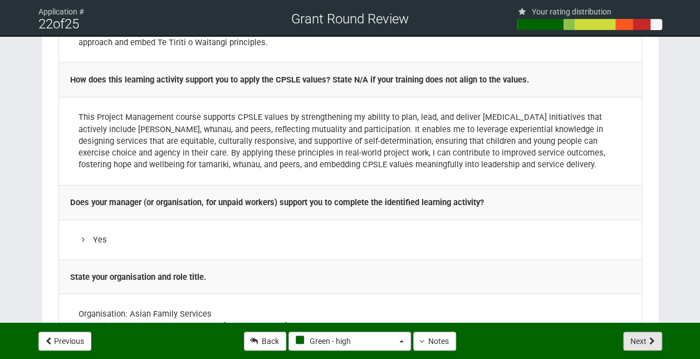
click at [651, 343] on icon at bounding box center [652, 341] width 6 height 8
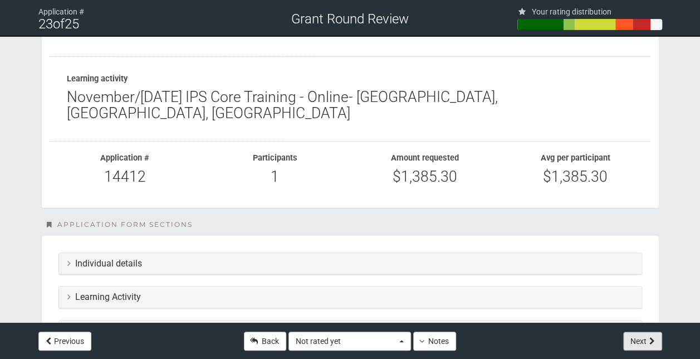
scroll to position [138, 0]
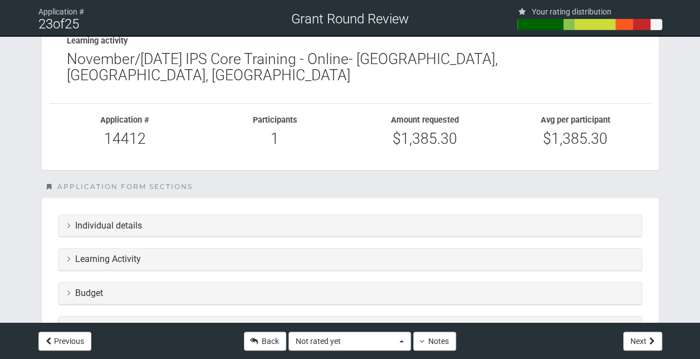
click at [187, 254] on h3 "Learning Activity" at bounding box center [350, 259] width 566 height 10
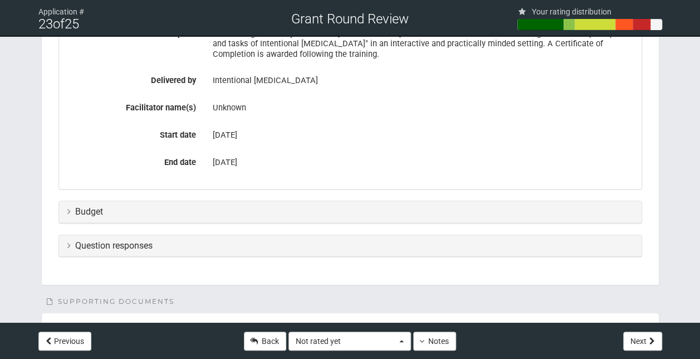
scroll to position [420, 0]
click at [250, 206] on h3 "Budget" at bounding box center [350, 211] width 566 height 10
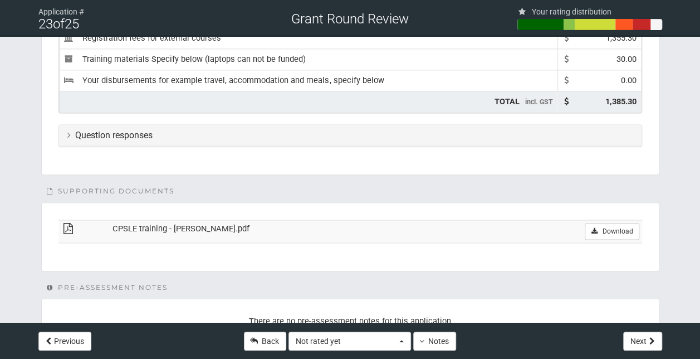
scroll to position [760, 0]
click at [216, 130] on h3 "Question responses" at bounding box center [350, 135] width 566 height 10
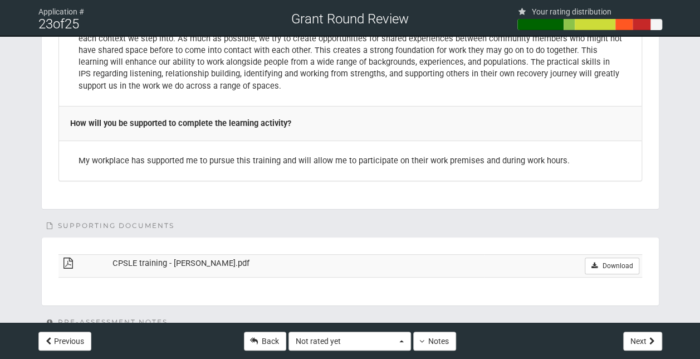
scroll to position [2286, 0]
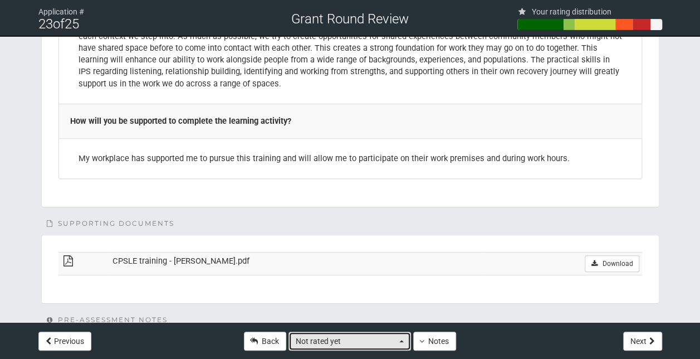
click at [395, 339] on span "Not rated yet" at bounding box center [346, 340] width 101 height 11
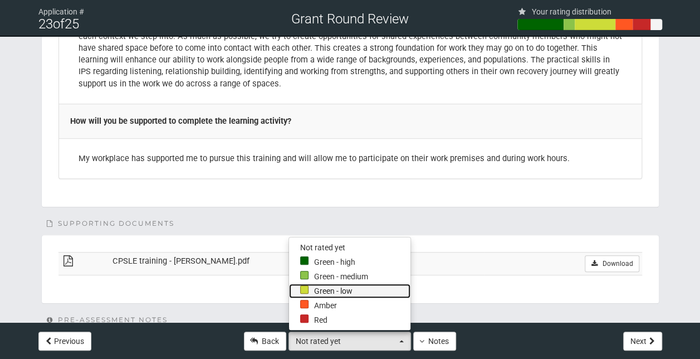
click at [348, 290] on link "Green - low" at bounding box center [349, 290] width 121 height 14
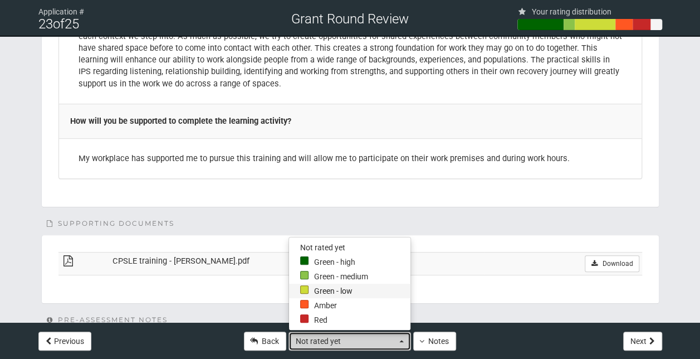
select select "2"
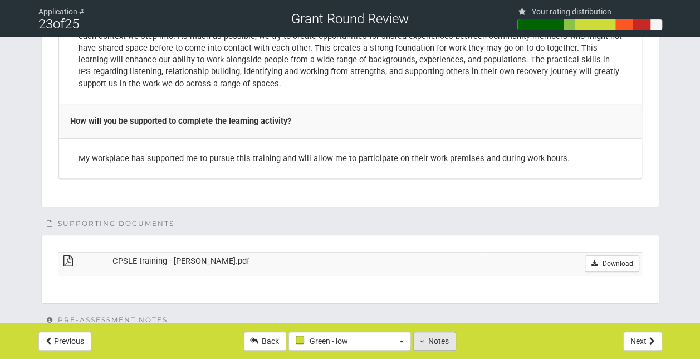
click at [442, 342] on button "Notes" at bounding box center [434, 340] width 43 height 19
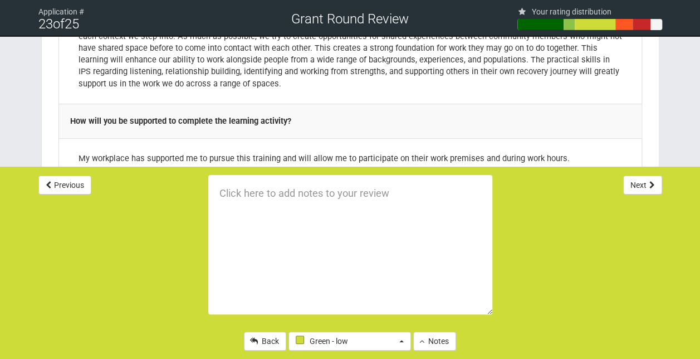
click at [266, 203] on textarea at bounding box center [350, 244] width 284 height 139
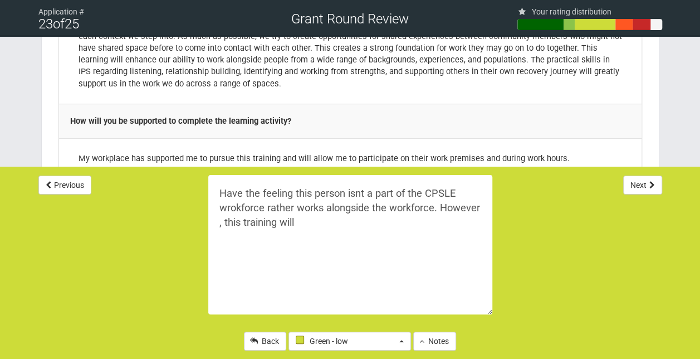
paste textarea "to develop professional knowledge and skills that enhance their CPSLE role or c…"
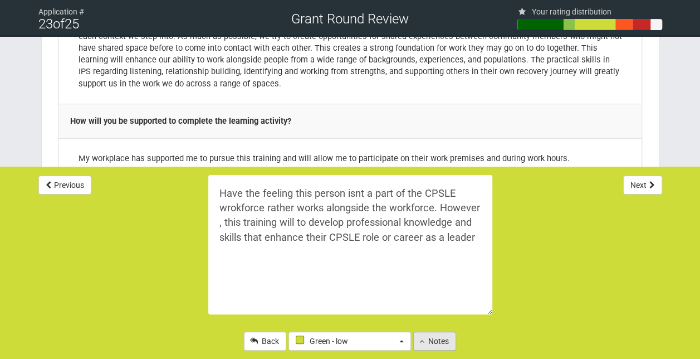
type textarea "Have the feeling this person isnt a part of the CPSLE wrokforce rather works al…"
click at [437, 338] on button "Notes" at bounding box center [434, 340] width 43 height 19
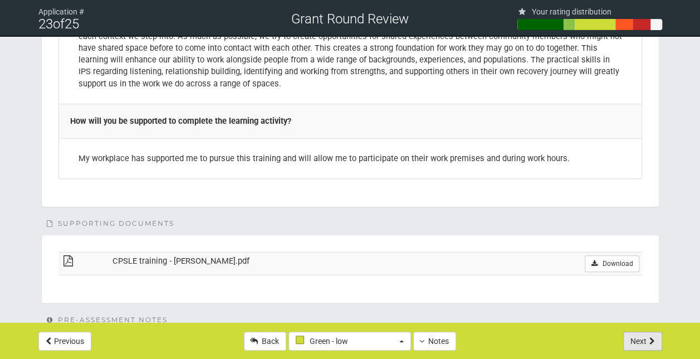
click at [639, 336] on button "Next" at bounding box center [642, 340] width 39 height 19
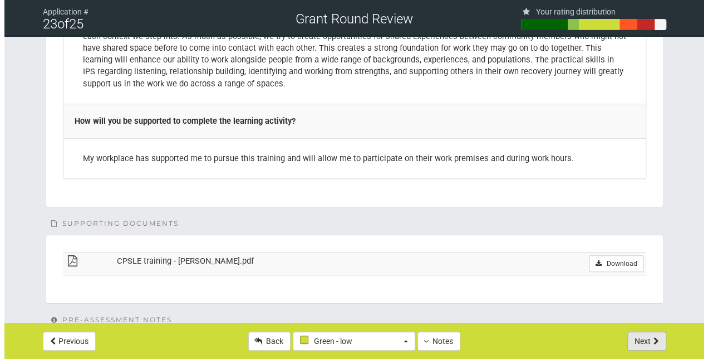
scroll to position [0, 0]
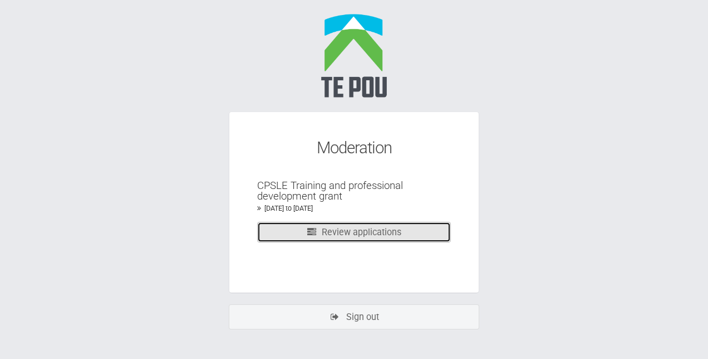
click at [343, 228] on link "Review applications" at bounding box center [354, 232] width 194 height 21
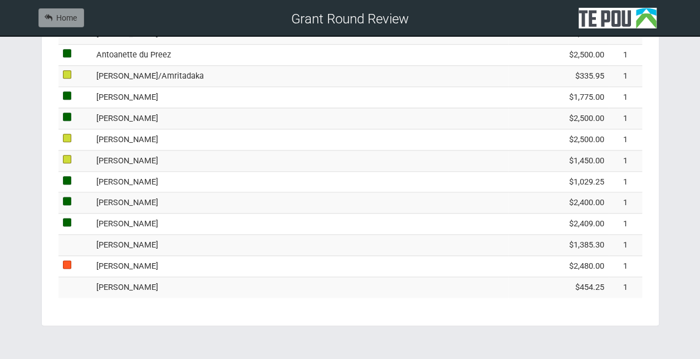
scroll to position [620, 0]
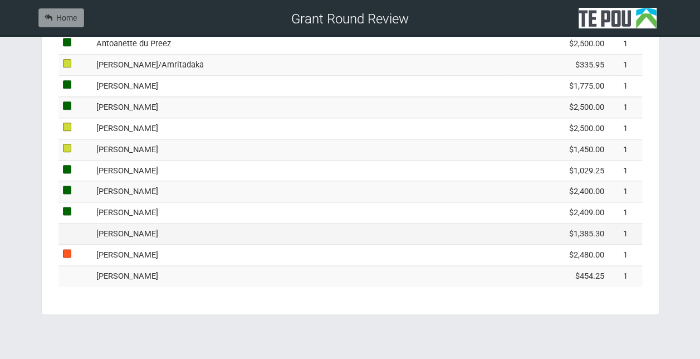
click at [203, 230] on td "[PERSON_NAME]" at bounding box center [300, 233] width 417 height 21
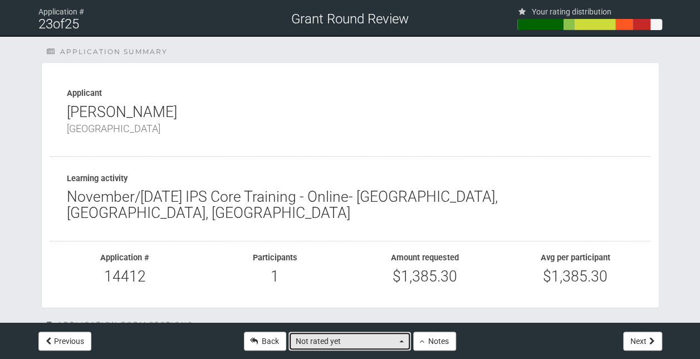
click at [401, 346] on button "Not rated yet" at bounding box center [350, 340] width 123 height 19
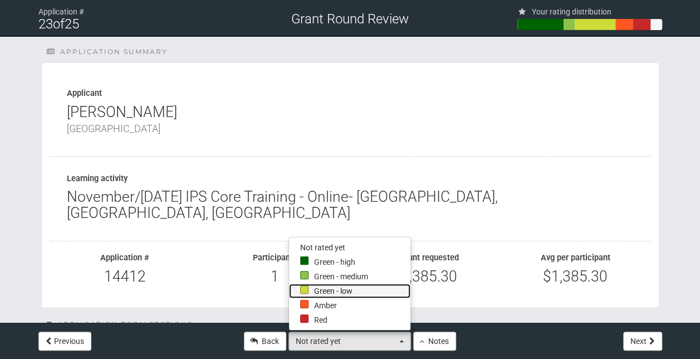
click at [352, 289] on link "Green - low" at bounding box center [349, 290] width 121 height 14
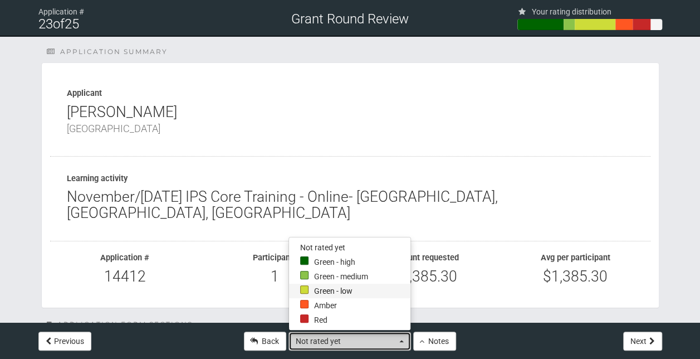
select select "2"
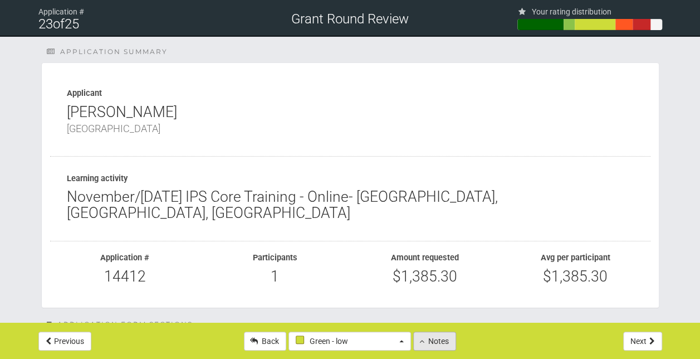
click at [422, 344] on icon at bounding box center [421, 341] width 5 height 8
click at [432, 344] on button "Notes" at bounding box center [434, 340] width 43 height 19
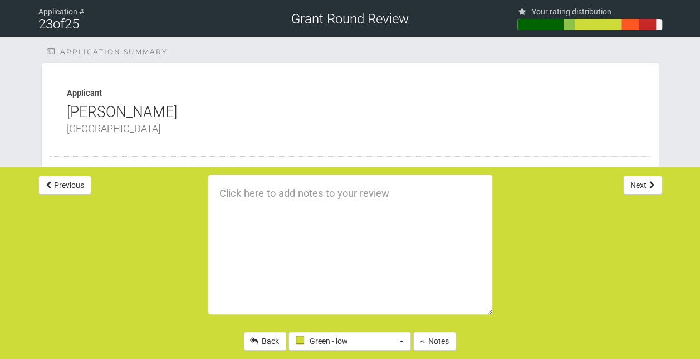
click at [245, 200] on textarea at bounding box center [350, 244] width 284 height 139
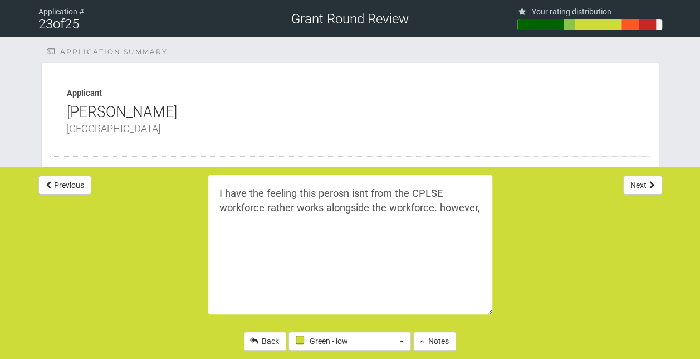
paste textarea "to develop professional knowledge and skills that enhance their CPSLE role or c…"
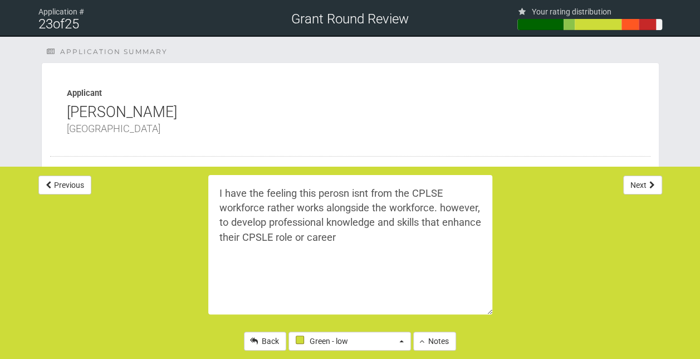
click at [219, 229] on textarea "I have the feeling this perosn isnt from the CPLSE workforce rather works along…" at bounding box center [350, 244] width 284 height 139
click at [218, 224] on textarea "I have the feeling this perosn isnt from the CPLSE workforce rather works along…" at bounding box center [350, 244] width 284 height 139
type textarea "I have the feeling this perosn isnt from the CPLSE workforce rather works along…"
click at [431, 340] on button "Notes" at bounding box center [434, 340] width 43 height 19
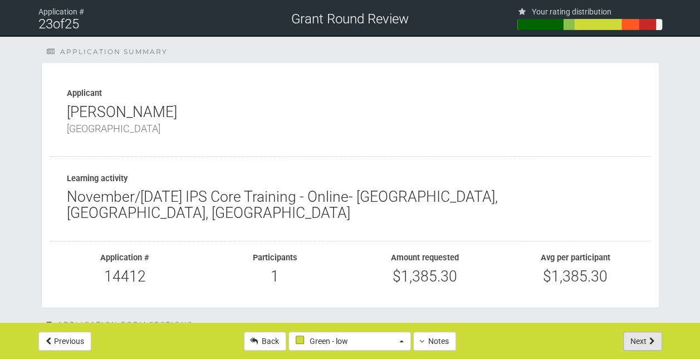
click at [633, 336] on button "Next" at bounding box center [642, 340] width 39 height 19
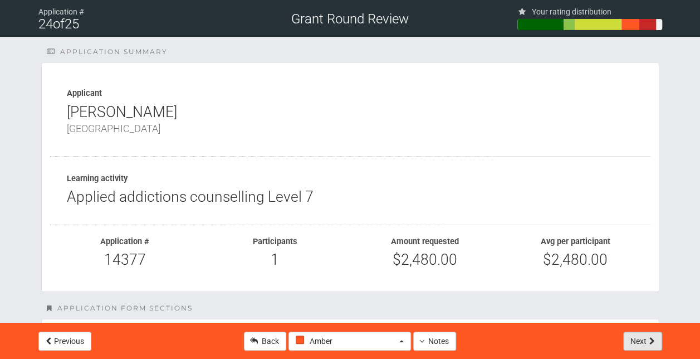
click at [633, 336] on button "Next" at bounding box center [642, 340] width 39 height 19
select select "-1"
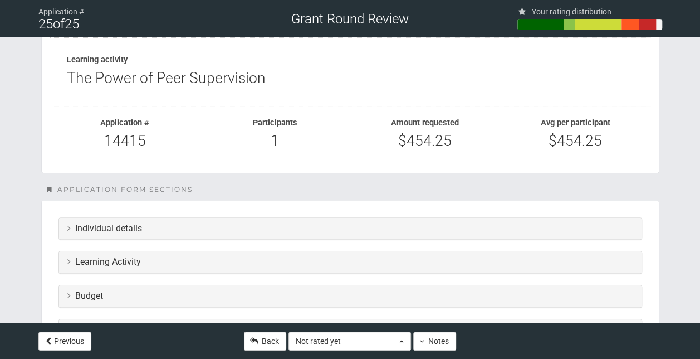
scroll to position [120, 0]
